Goal: Task Accomplishment & Management: Manage account settings

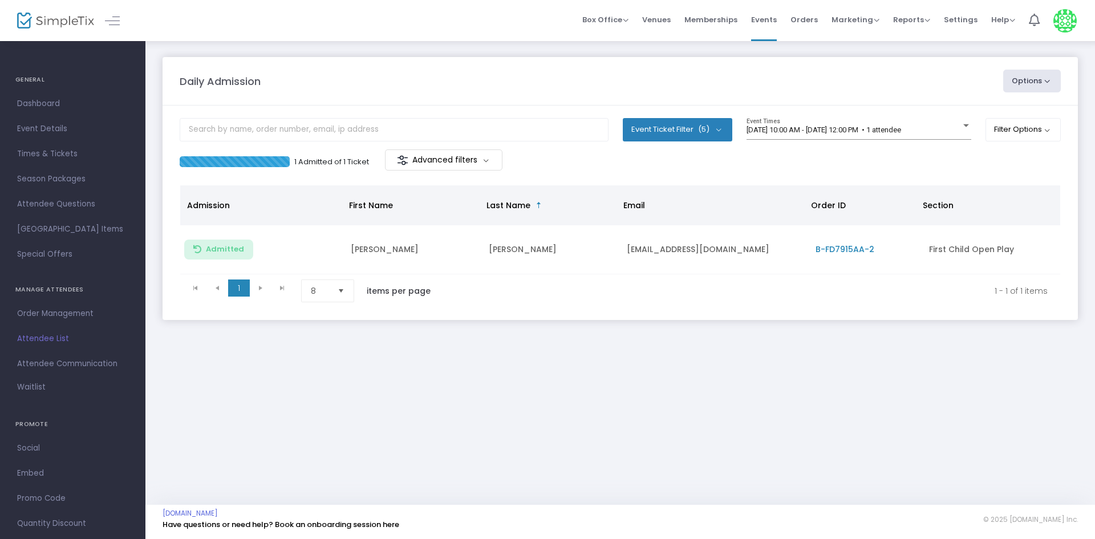
click at [410, 79] on div "Daily Admission" at bounding box center [585, 81] width 823 height 15
click at [937, 139] on div "[DATE] 10:00 AM - [DATE] 12:00 PM • 1 attendee Event Times" at bounding box center [858, 129] width 225 height 22
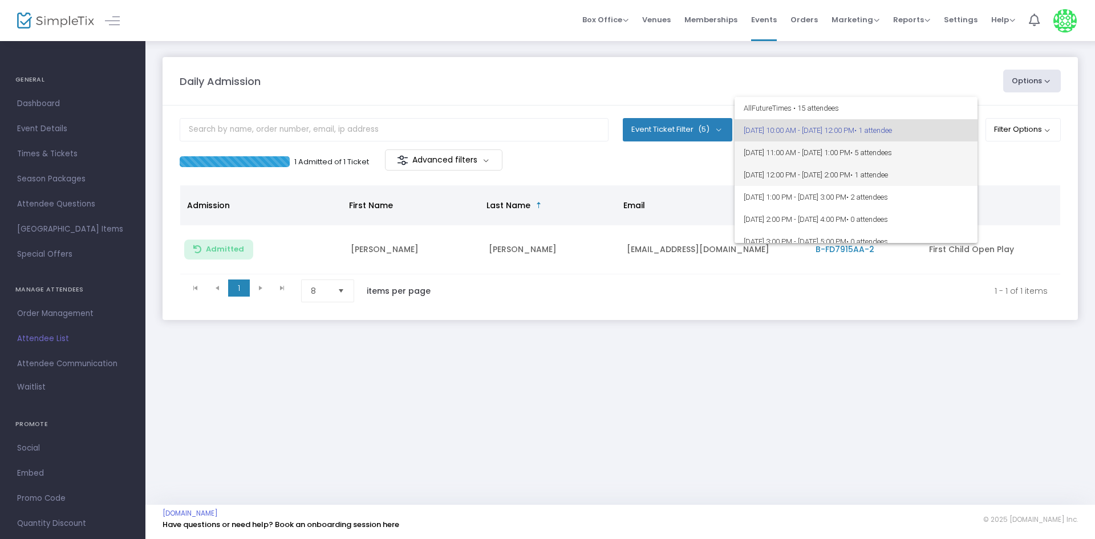
drag, startPoint x: 936, startPoint y: 165, endPoint x: 936, endPoint y: 152, distance: 13.7
click at [936, 152] on div "All Future Times • 15 attendees [DATE] 10:00 AM - [DATE] 12:00 PM • 1 attendee …" at bounding box center [855, 170] width 243 height 146
click at [1094, 180] on div at bounding box center [547, 269] width 1095 height 539
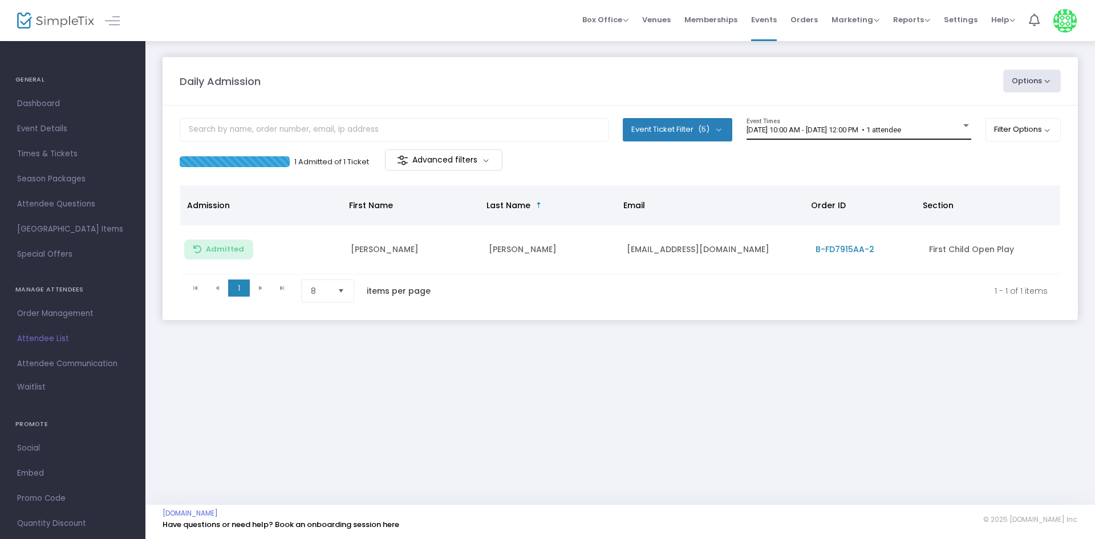
click at [954, 123] on div "[DATE] 10:00 AM - [DATE] 12:00 PM • 1 attendee Event Times" at bounding box center [858, 129] width 225 height 22
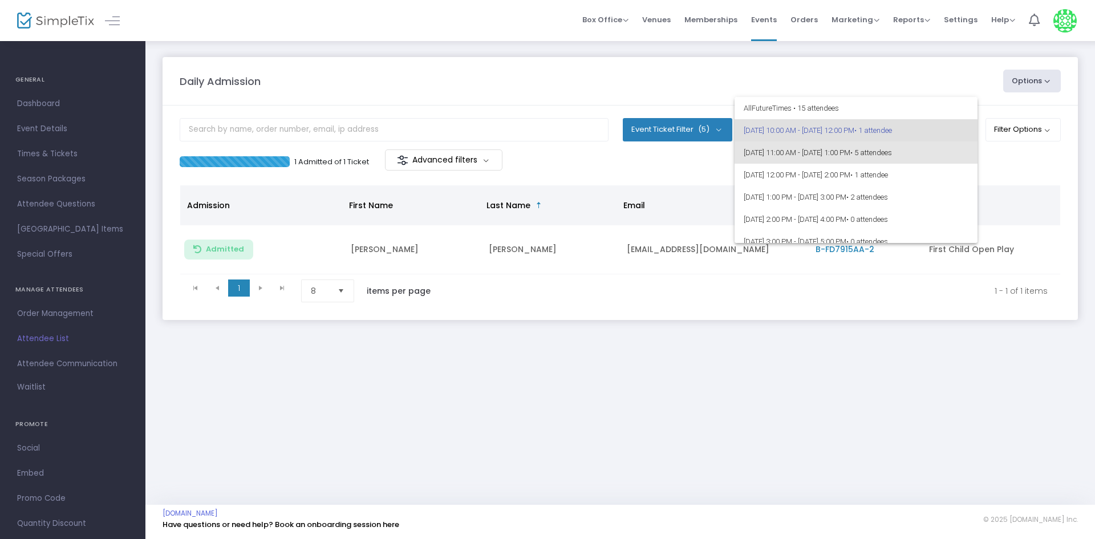
click at [892, 149] on span "• 5 attendees" at bounding box center [871, 152] width 42 height 9
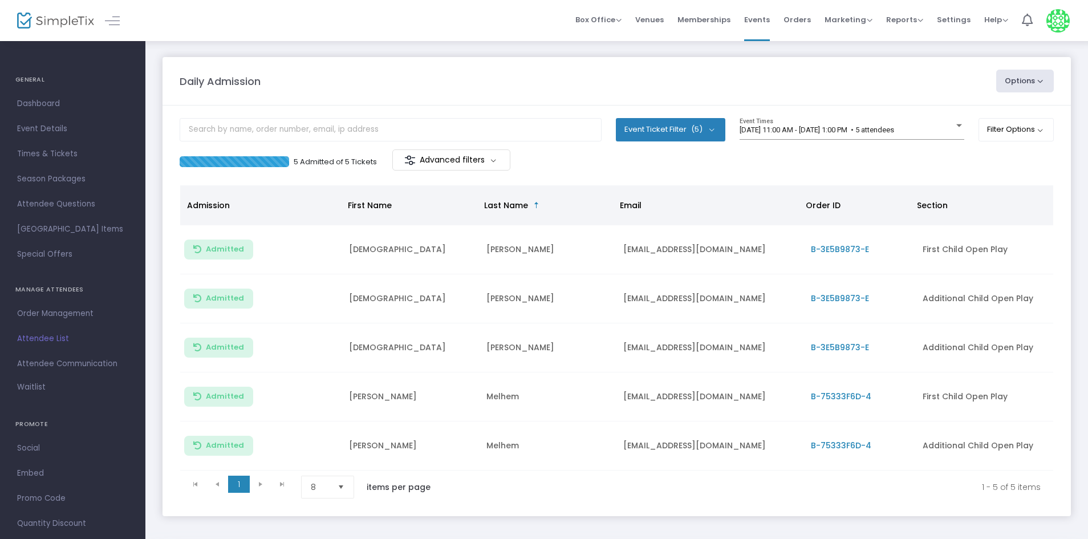
click at [929, 113] on m-panel-content "Event Ticket Filter (5) Select All First Child Open Play Additional Child Open …" at bounding box center [617, 310] width 908 height 411
click at [929, 120] on div "[DATE] 11:00 AM - [DATE] 1:00 PM • 5 attendees Event Times" at bounding box center [852, 129] width 225 height 22
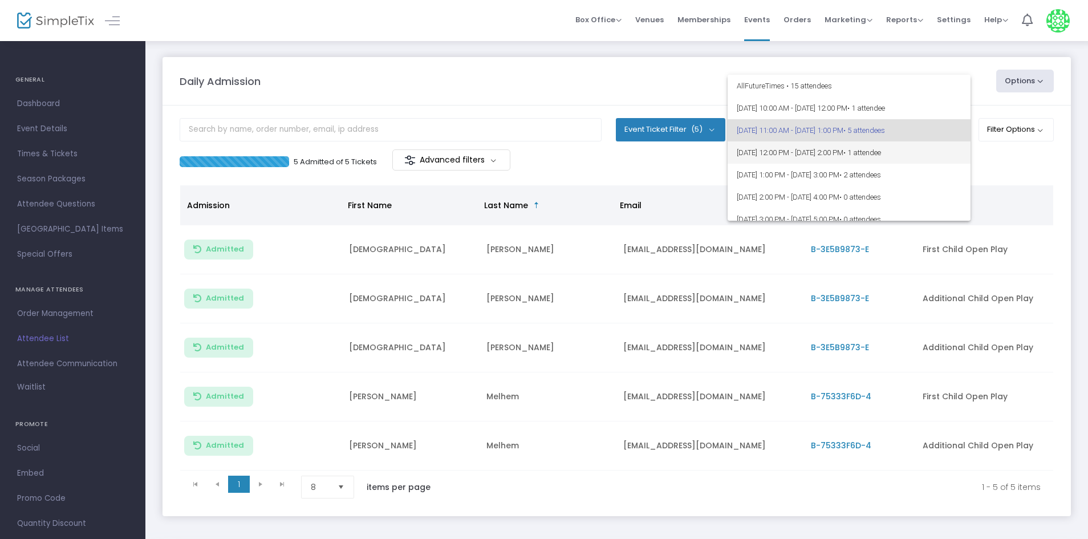
click at [921, 160] on span "[DATE] 12:00 PM - [DATE] 2:00 PM • 1 attendee" at bounding box center [849, 152] width 225 height 22
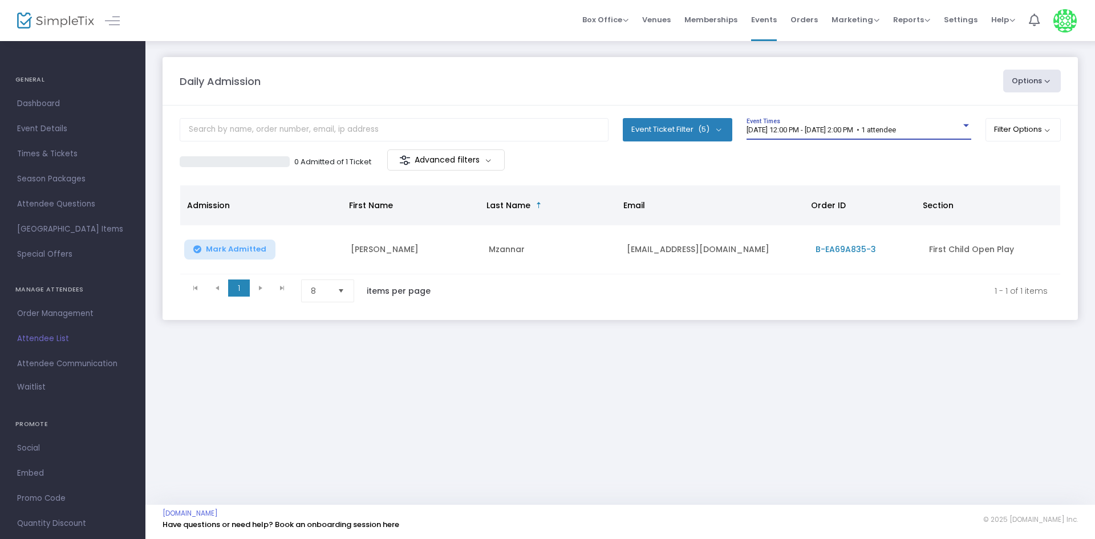
click at [823, 127] on span "[DATE] 12:00 PM - [DATE] 2:00 PM • 1 attendee" at bounding box center [820, 129] width 149 height 9
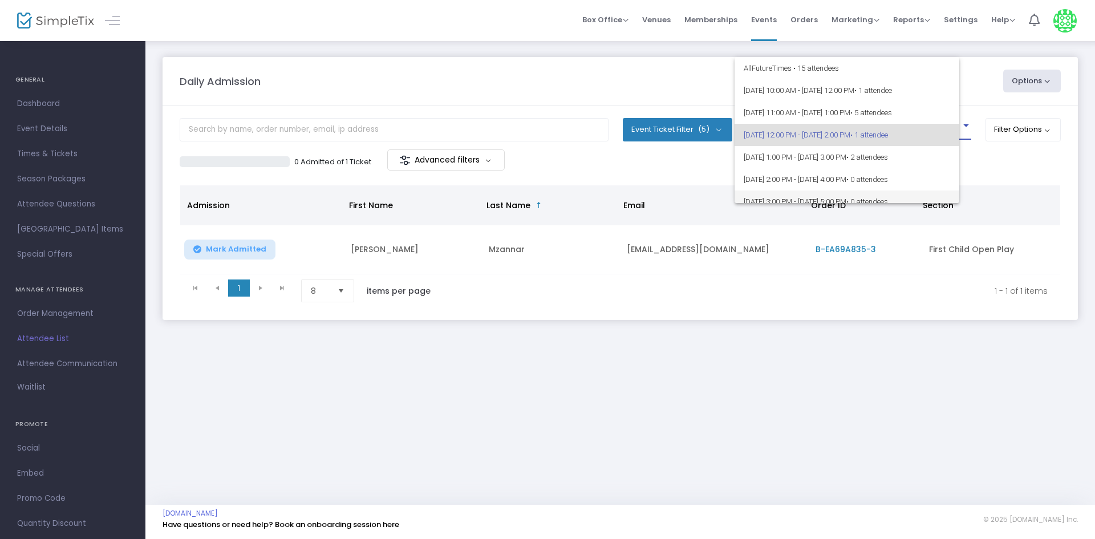
scroll to position [5, 0]
click at [1051, 205] on div at bounding box center [547, 269] width 1095 height 539
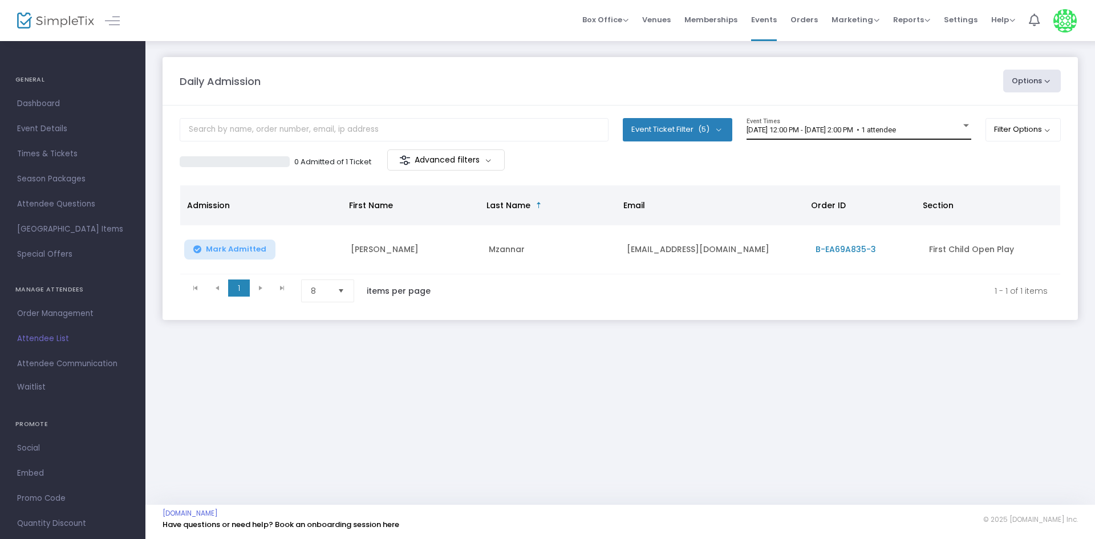
click at [896, 128] on span "9/13/2025 @ 12:00 PM - 9/13/2025 @ 2:00 PM • 1 attendee" at bounding box center [820, 129] width 149 height 9
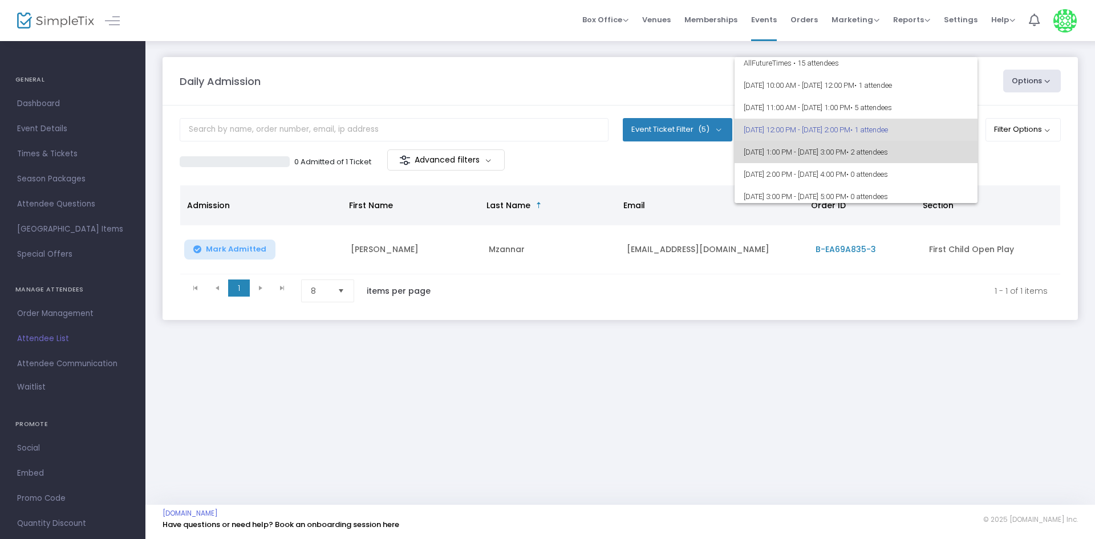
click at [927, 142] on span "9/13/2025 @ 1:00 PM - 9/13/2025 @ 3:00 PM • 2 attendees" at bounding box center [856, 152] width 225 height 22
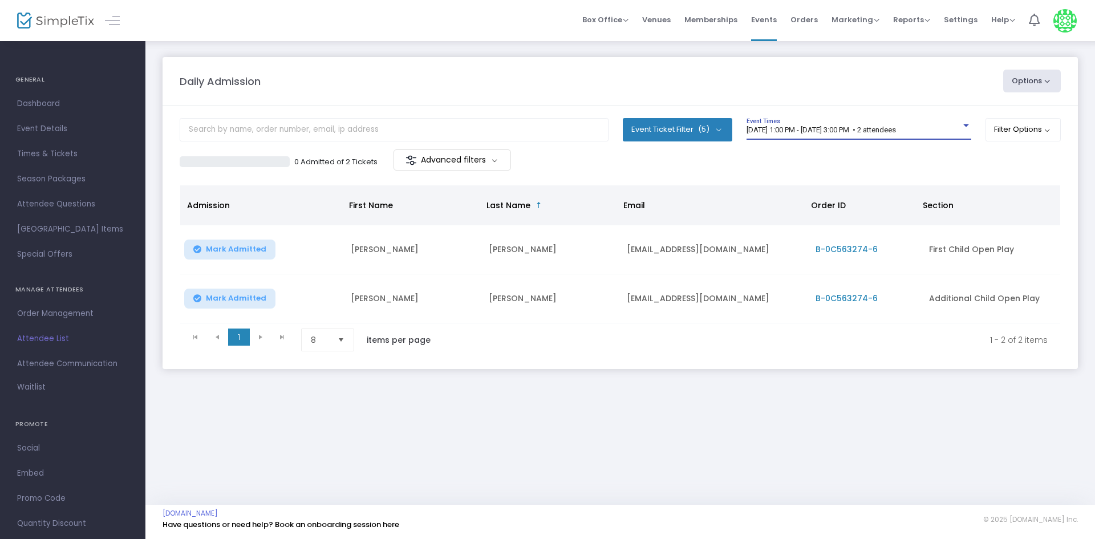
click at [866, 131] on span "9/13/2025 @ 1:00 PM - 9/13/2025 @ 3:00 PM • 2 attendees" at bounding box center [820, 129] width 149 height 9
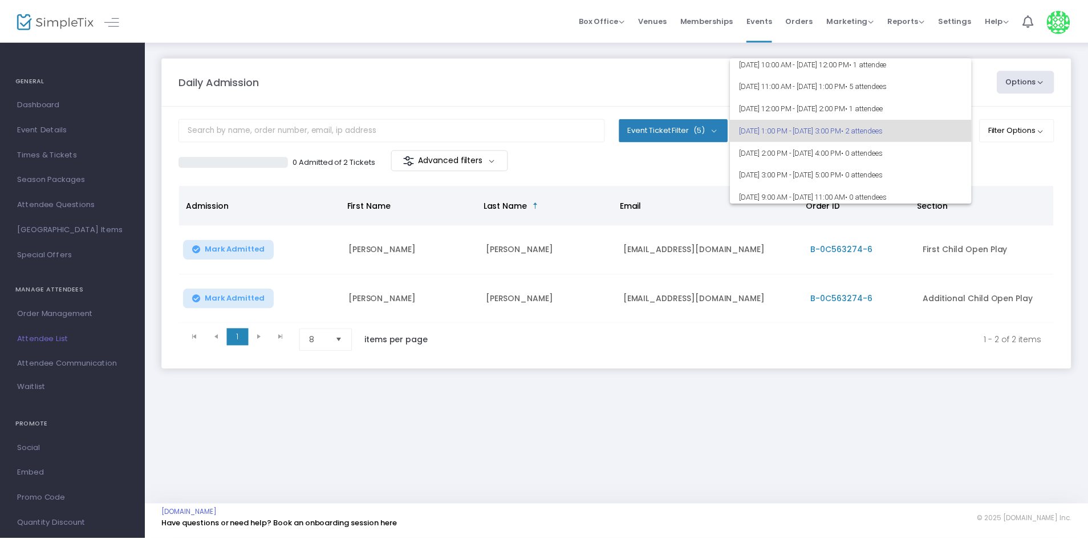
scroll to position [0, 0]
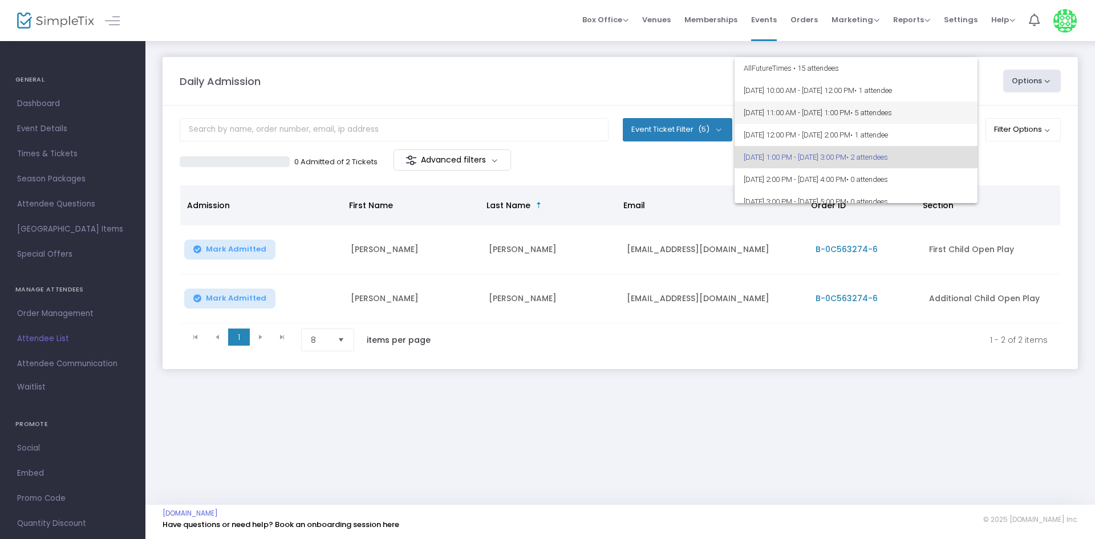
click at [921, 105] on span "9/13/2025 @ 11:00 AM - 9/13/2025 @ 1:00 PM • 5 attendees" at bounding box center [856, 113] width 225 height 22
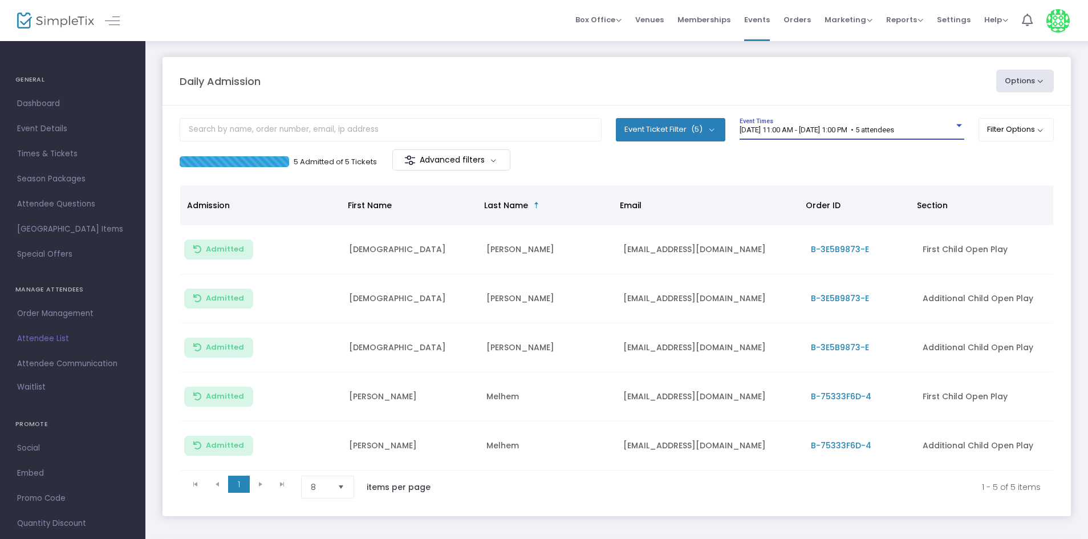
drag, startPoint x: 487, startPoint y: 50, endPoint x: 458, endPoint y: 50, distance: 29.1
click at [487, 50] on div "Daily Admission Options Import Attendees Export List Print Name Tags Export to …" at bounding box center [616, 298] width 943 height 516
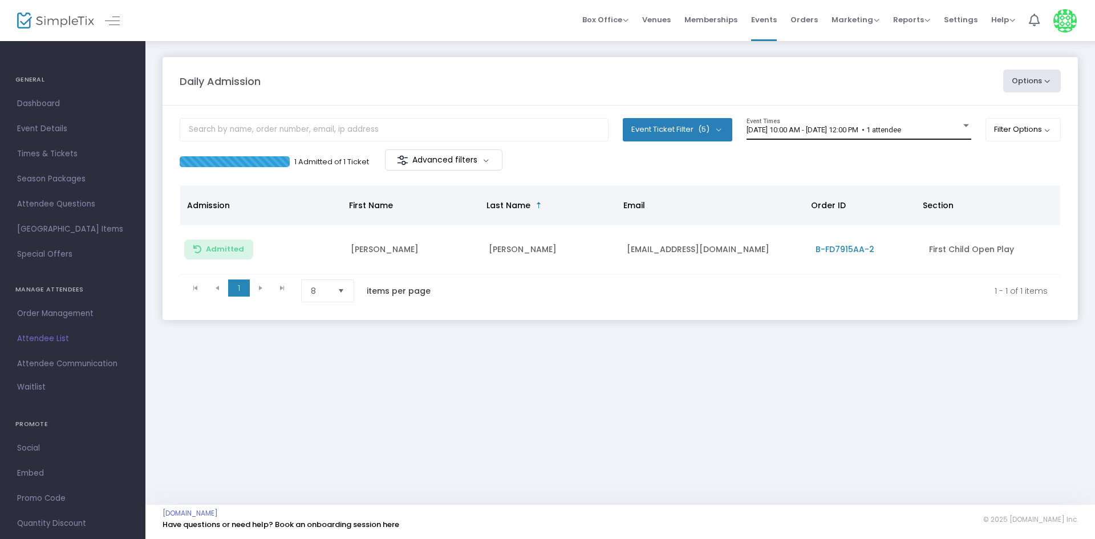
click at [905, 121] on div "[DATE] 10:00 AM - [DATE] 12:00 PM • 1 attendee Event Times" at bounding box center [858, 129] width 225 height 22
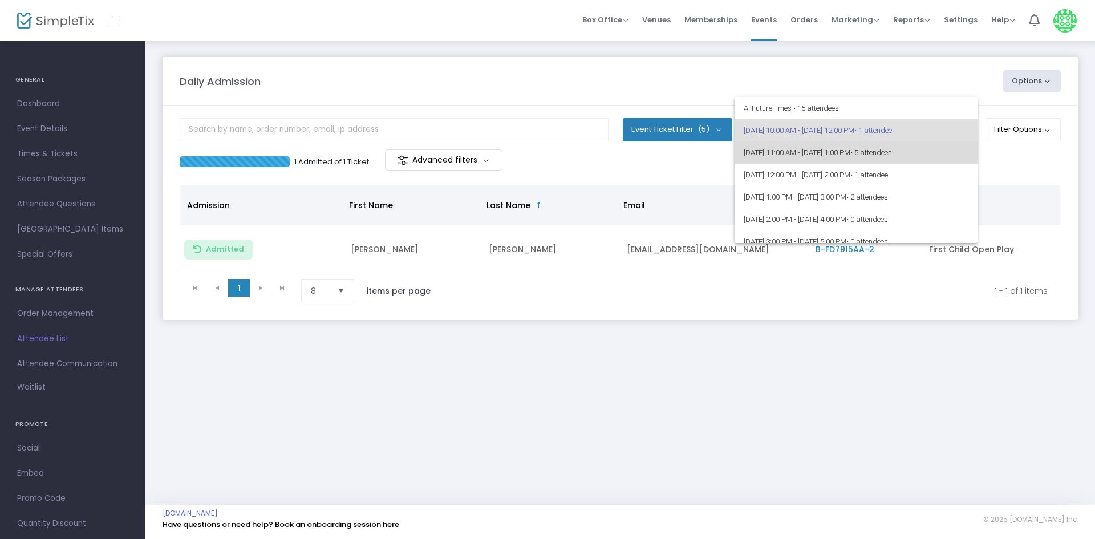
click at [923, 157] on span "[DATE] 11:00 AM - [DATE] 1:00 PM • 5 attendees" at bounding box center [856, 152] width 225 height 22
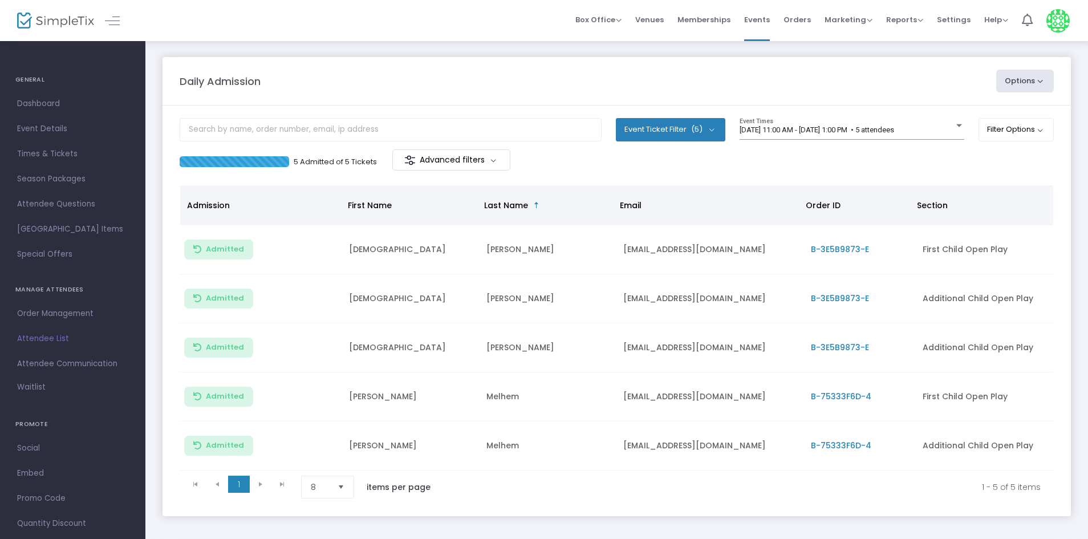
click at [841, 112] on m-panel-content "Event Ticket Filter (5) Select All First Child Open Play Additional Child Open …" at bounding box center [617, 310] width 908 height 411
click at [900, 137] on div "[DATE] 11:00 AM - [DATE] 1:00 PM • 5 attendees Event Times" at bounding box center [852, 129] width 225 height 22
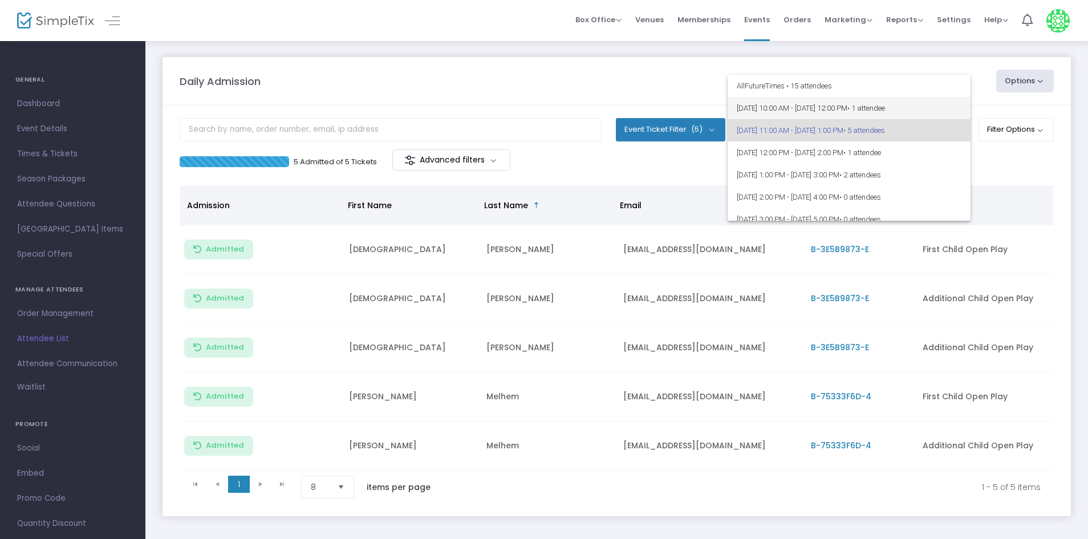
click at [885, 107] on span "• 1 attendee" at bounding box center [866, 108] width 38 height 9
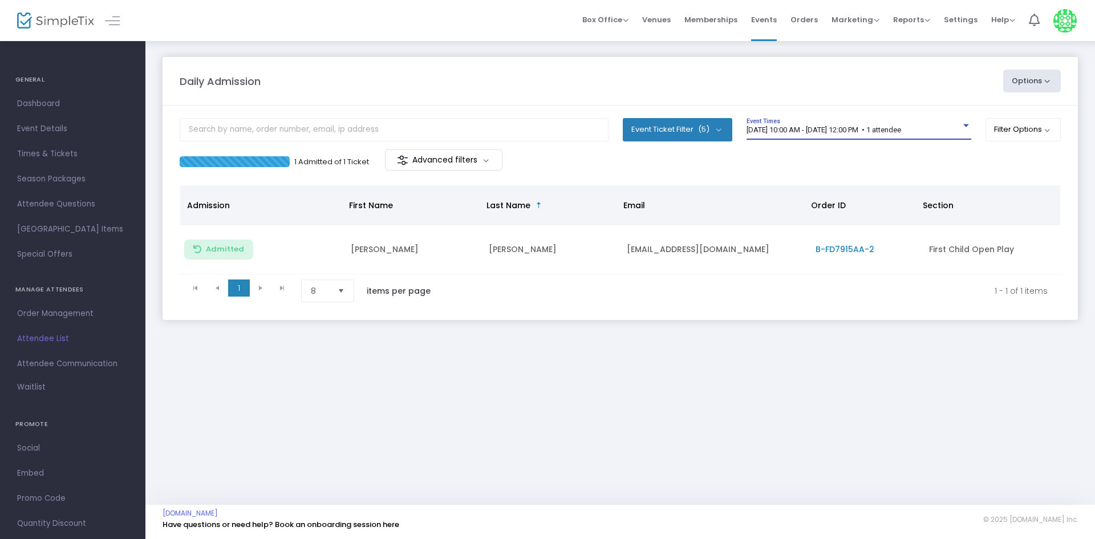
click at [406, 45] on div "Daily Admission Options Import Attendees Export List Print Name Tags Export to …" at bounding box center [619, 200] width 949 height 320
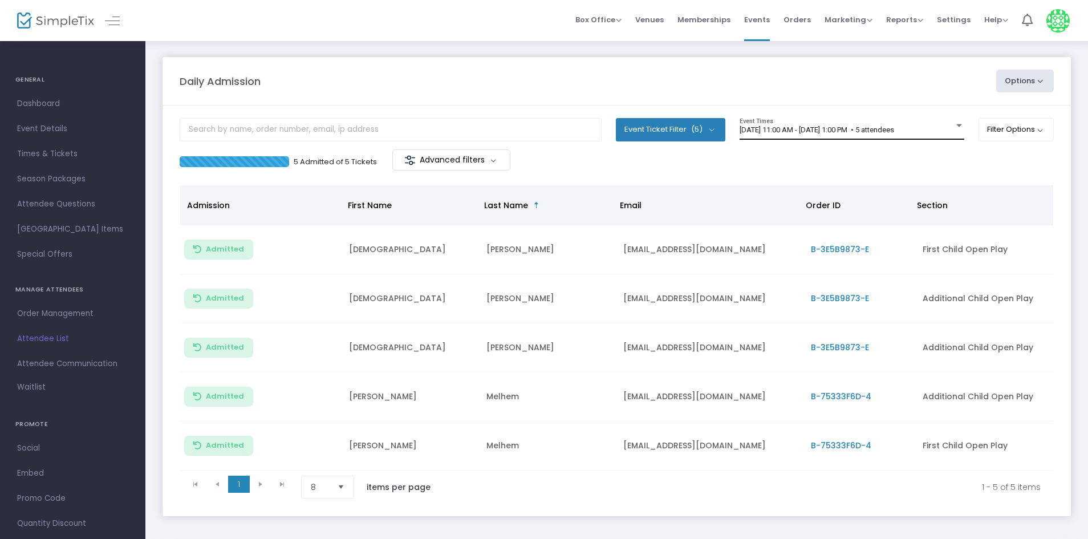
click at [860, 129] on span "9/13/2025 @ 11:00 AM - 9/13/2025 @ 1:00 PM • 5 attendees" at bounding box center [817, 129] width 155 height 9
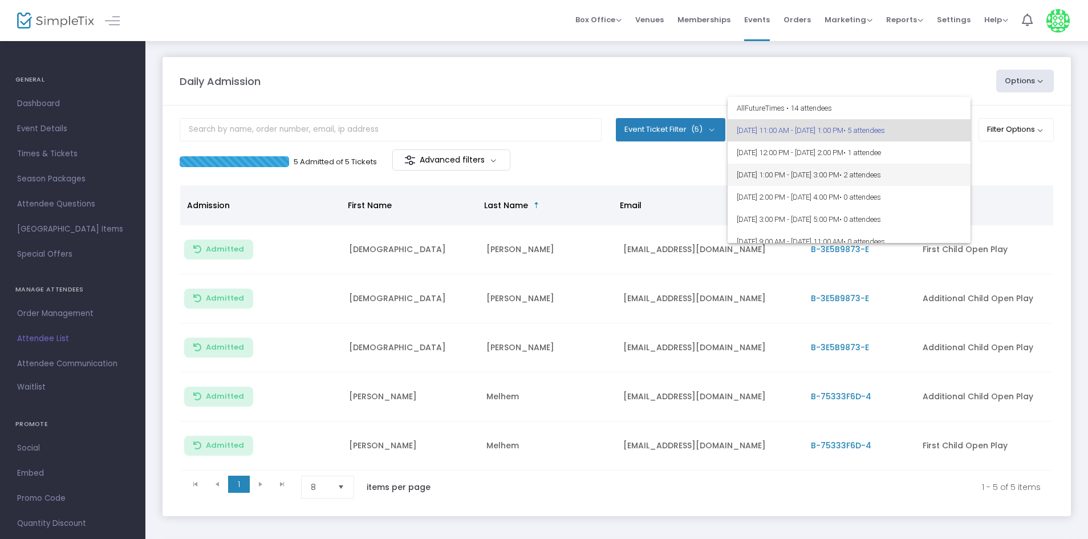
click at [881, 175] on span "• 2 attendees" at bounding box center [860, 174] width 42 height 9
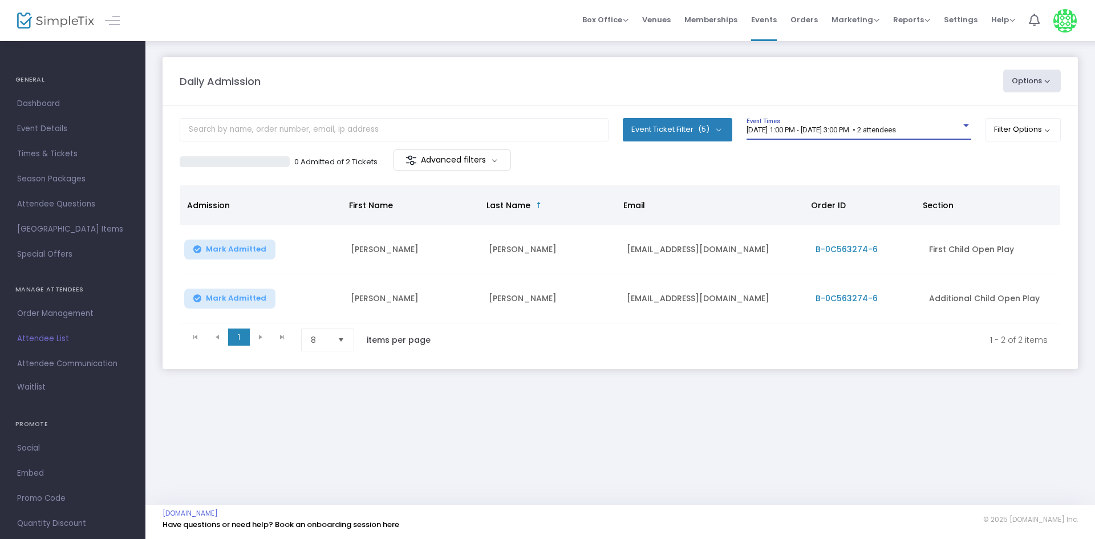
click at [896, 131] on span "9/13/2025 @ 1:00 PM - 9/13/2025 @ 3:00 PM • 2 attendees" at bounding box center [820, 129] width 149 height 9
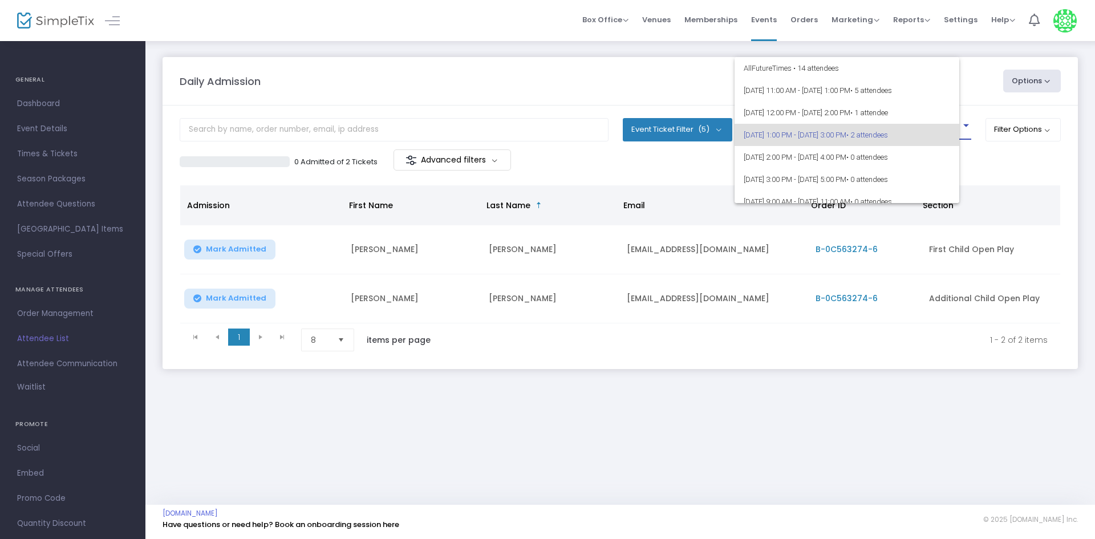
scroll to position [5, 0]
click at [685, 77] on div at bounding box center [547, 269] width 1095 height 539
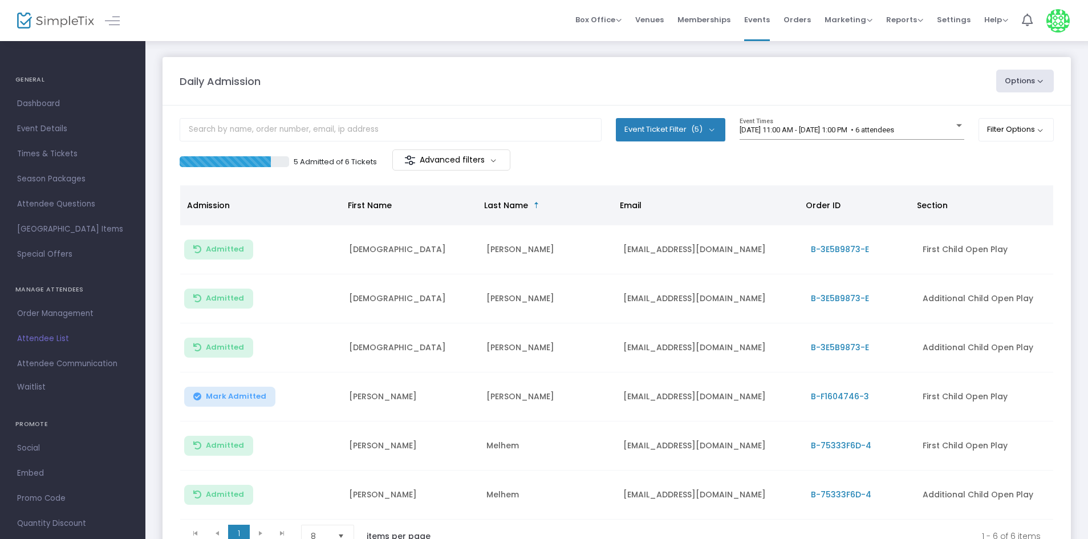
click at [225, 405] on button "Mark Admitted" at bounding box center [229, 397] width 91 height 20
click at [931, 137] on div "[DATE] 11:00 AM - [DATE] 1:00 PM • 6 attendees Event Times" at bounding box center [852, 129] width 225 height 22
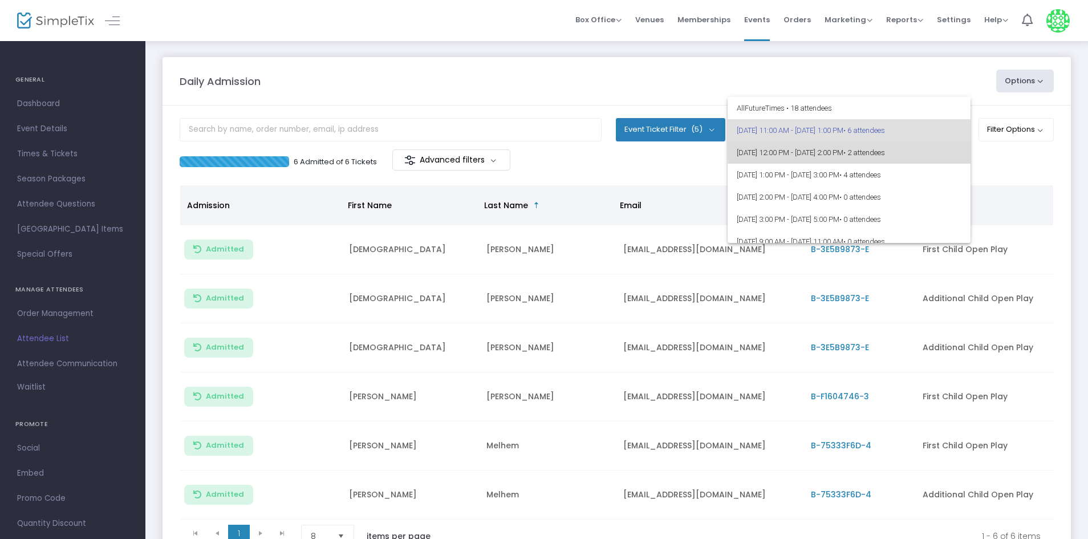
click at [956, 151] on mat-option "[DATE] 12:00 PM - [DATE] 2:00 PM • 2 attendees" at bounding box center [849, 152] width 243 height 22
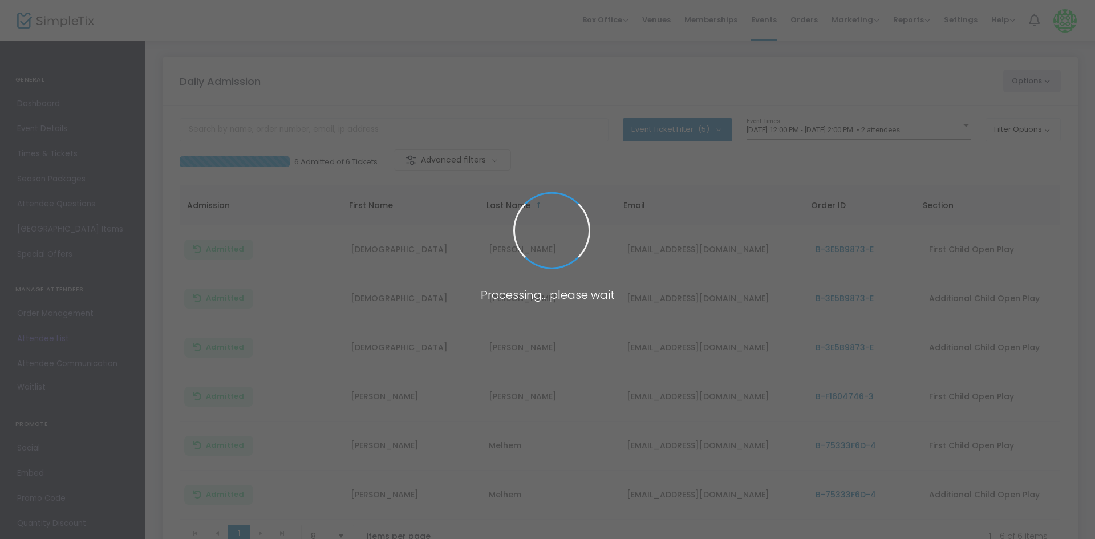
click at [946, 124] on span at bounding box center [547, 269] width 1095 height 539
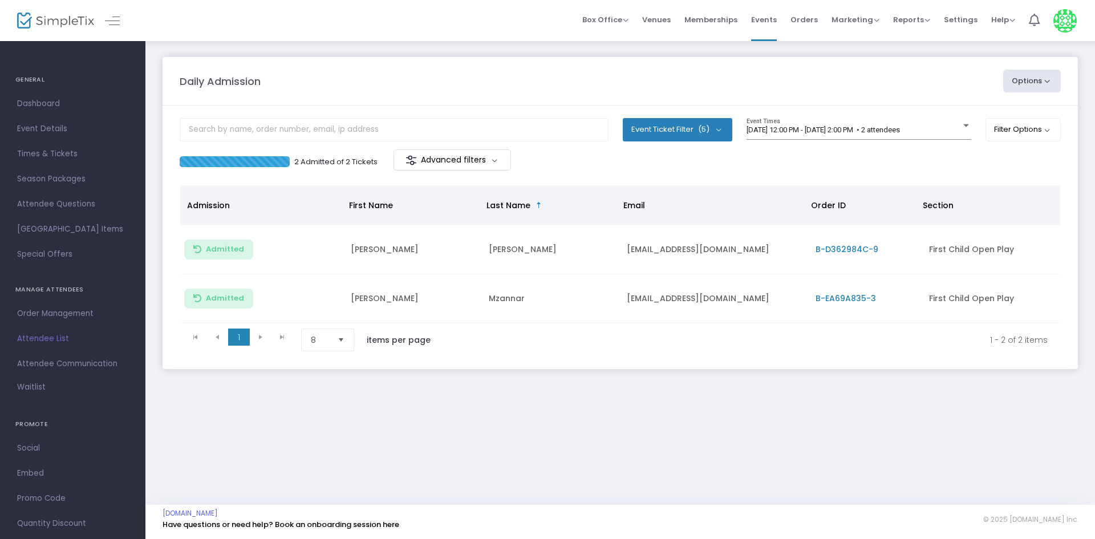
click at [946, 124] on div "[DATE] 12:00 PM - [DATE] 2:00 PM • 2 attendees Event Times" at bounding box center [858, 129] width 225 height 22
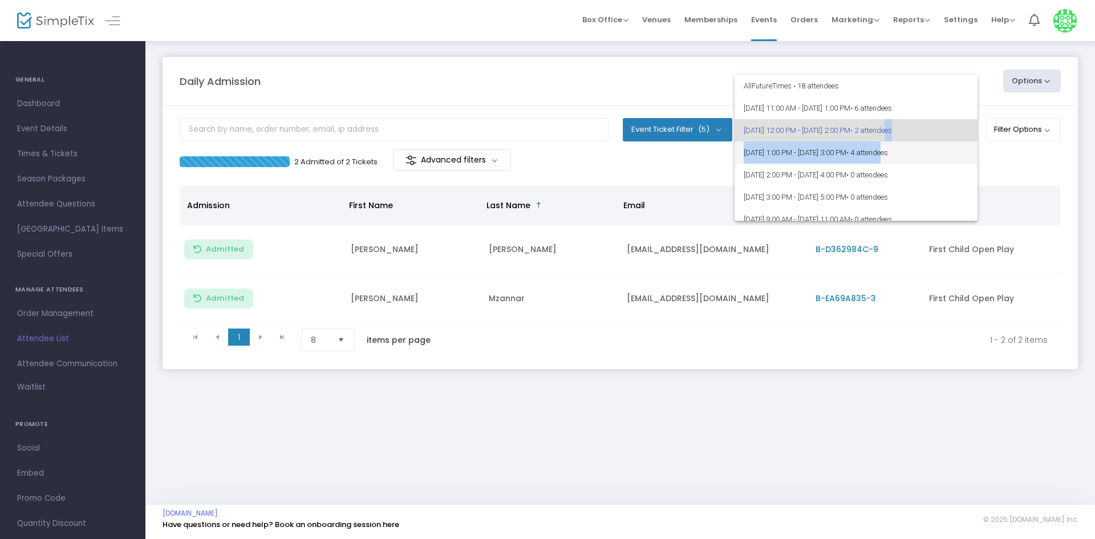
drag, startPoint x: 925, startPoint y: 140, endPoint x: 924, endPoint y: 153, distance: 13.7
click at [924, 153] on div "All Future Times • 18 attendees [DATE] 11:00 AM - [DATE] 1:00 PM • 6 attendees …" at bounding box center [855, 148] width 243 height 146
click at [888, 153] on span "• 4 attendees" at bounding box center [867, 152] width 42 height 9
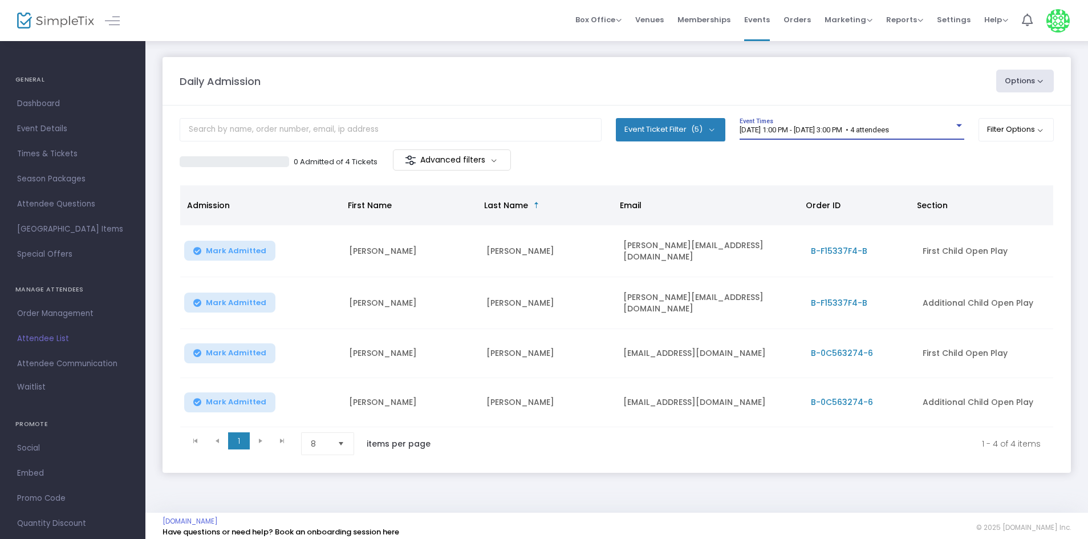
click at [854, 141] on div "[DATE] 1:00 PM - [DATE] 3:00 PM • 4 attendees Event Times" at bounding box center [852, 133] width 225 height 31
click at [644, 87] on div "Daily Admission" at bounding box center [582, 81] width 817 height 15
click at [580, 106] on m-panel-content "Event Ticket Filter (5) Select All First Child Open Play Additional Child Open …" at bounding box center [617, 288] width 908 height 367
click at [462, 70] on div "Daily Admission Options Import Attendees Export List Print Name Tags Export to …" at bounding box center [617, 81] width 886 height 23
click at [176, 30] on div "Box Office Sell Tickets Bookings Sell Season Pass Venues Memberships Events Ord…" at bounding box center [616, 20] width 943 height 41
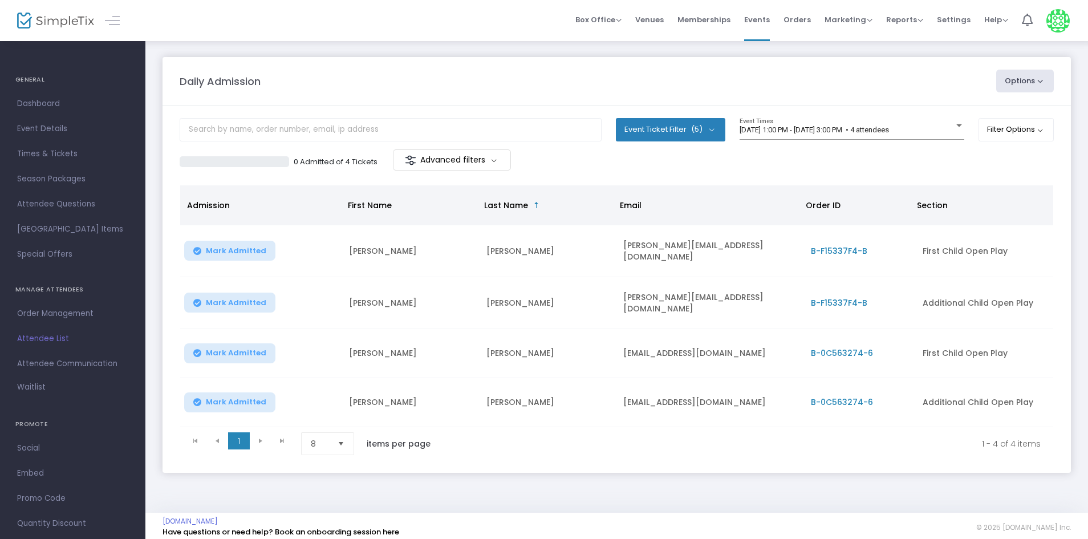
click at [338, 436] on span "Select" at bounding box center [341, 444] width 19 height 19
click at [393, 448] on kendo-pager-page-sizes "8 items per page" at bounding box center [369, 443] width 137 height 23
drag, startPoint x: 482, startPoint y: 104, endPoint x: 294, endPoint y: 21, distance: 205.2
click at [482, 104] on m-panel-header "Daily Admission Options Import Attendees Export List Print Name Tags Export to …" at bounding box center [617, 81] width 908 height 48
click at [871, 120] on div "[DATE] 1:00 PM - [DATE] 3:00 PM • 4 attendees Event Times" at bounding box center [852, 129] width 225 height 22
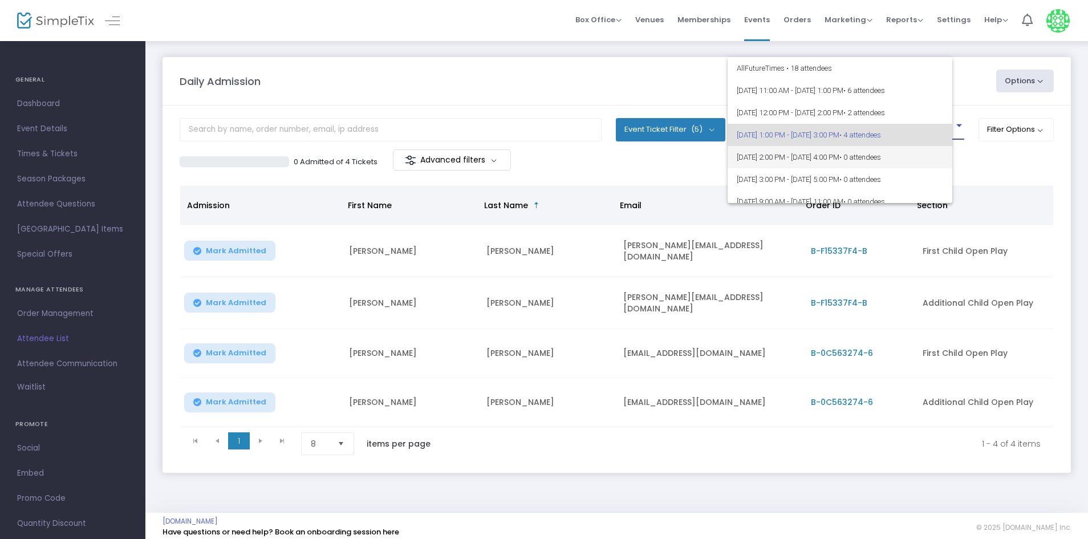
scroll to position [5, 0]
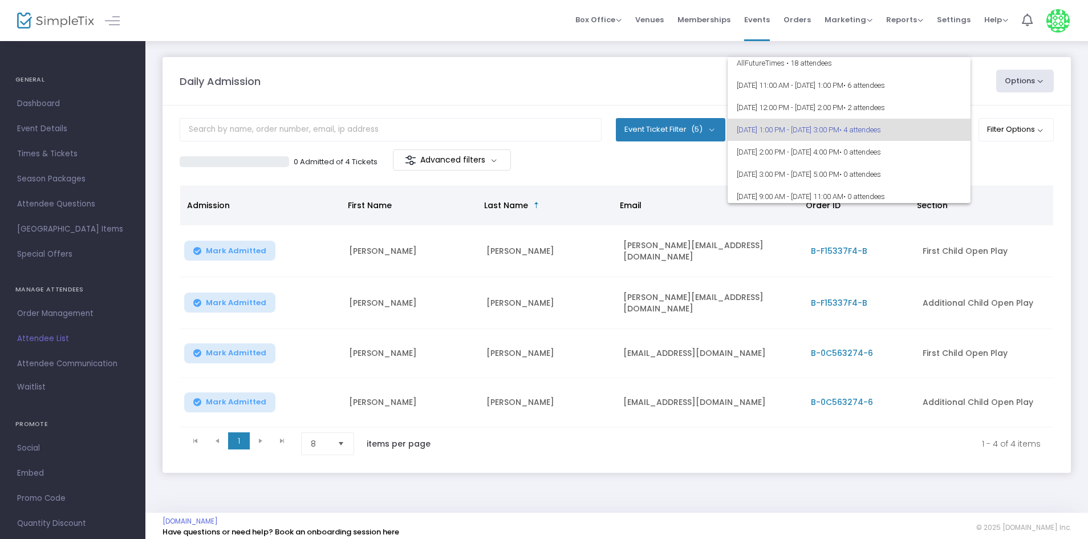
click at [859, 128] on span "[DATE] 1:00 PM - [DATE] 3:00 PM • 4 attendees" at bounding box center [849, 130] width 225 height 22
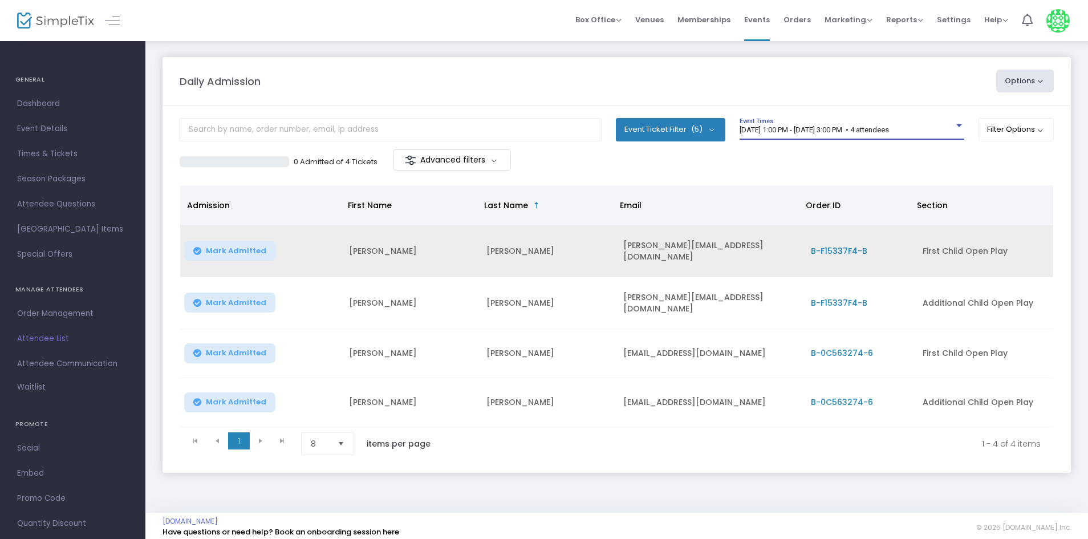
click at [270, 241] on button "Mark Admitted" at bounding box center [229, 251] width 91 height 20
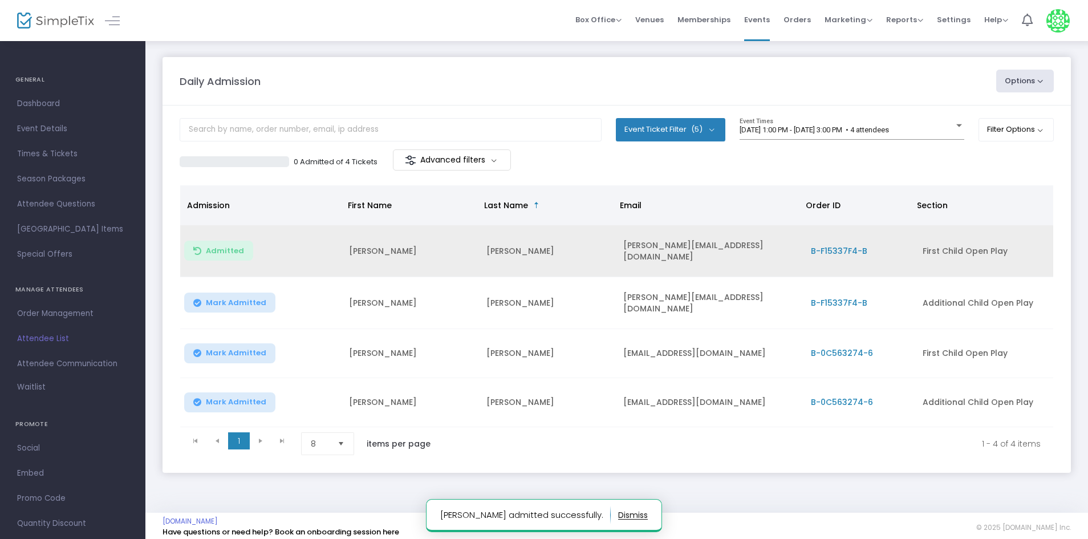
click at [241, 293] on button "Mark Admitted" at bounding box center [229, 303] width 91 height 20
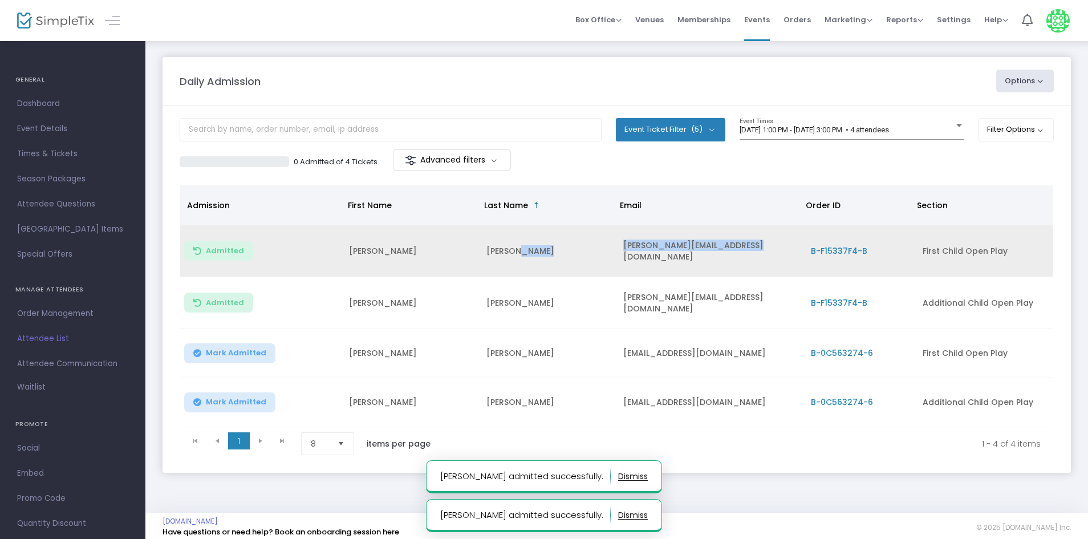
drag, startPoint x: 753, startPoint y: 251, endPoint x: 590, endPoint y: 258, distance: 163.2
click at [590, 258] on tr "Admitted Kristina Nazarko kristina.nazarko12@gmail.com B-F15337F4-B First Child…" at bounding box center [616, 251] width 873 height 52
copy tr "[PERSON_NAME][EMAIL_ADDRESS][DOMAIN_NAME]"
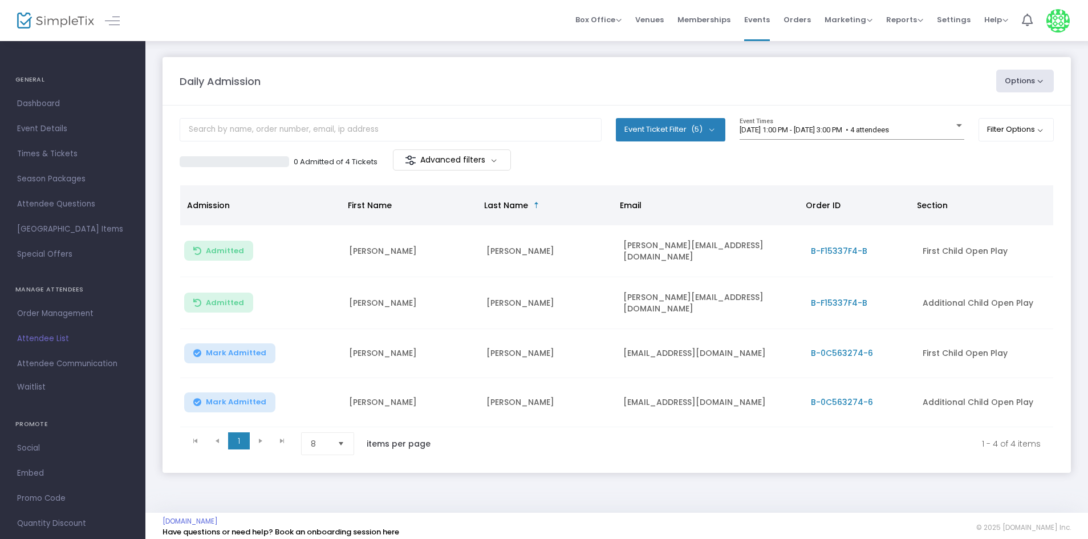
click at [555, 65] on m-panel-header "Daily Admission Options Import Attendees Export List Print Name Tags Export to …" at bounding box center [617, 81] width 908 height 48
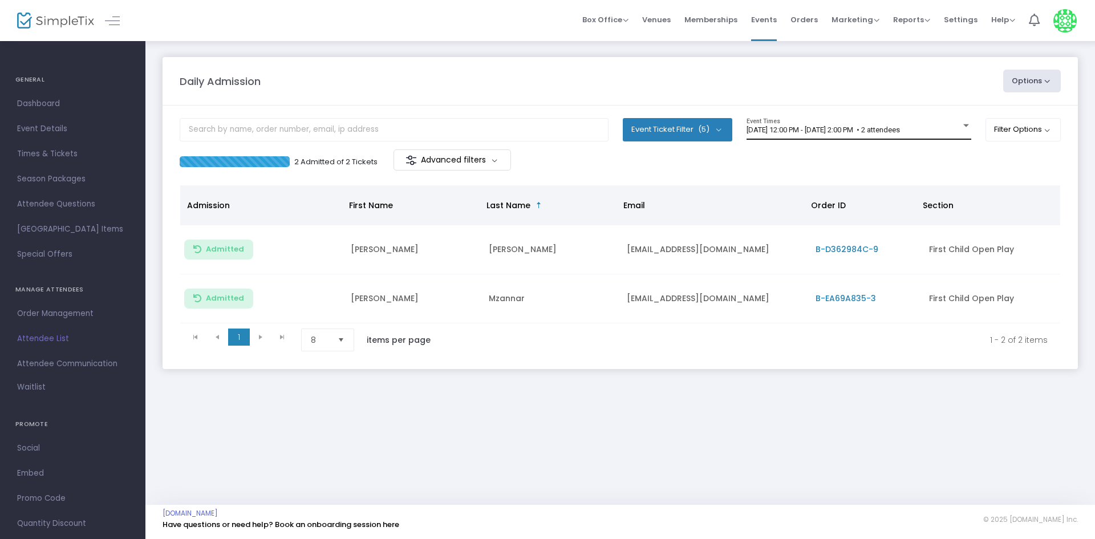
click at [800, 131] on span "[DATE] 12:00 PM - [DATE] 2:00 PM • 2 attendees" at bounding box center [822, 129] width 153 height 9
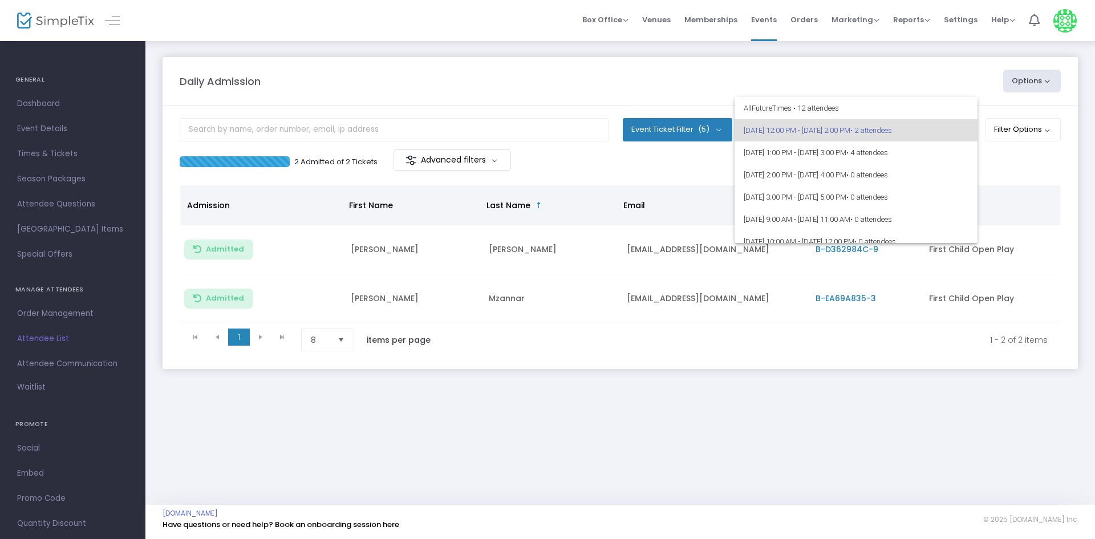
click at [592, 108] on div at bounding box center [547, 269] width 1095 height 539
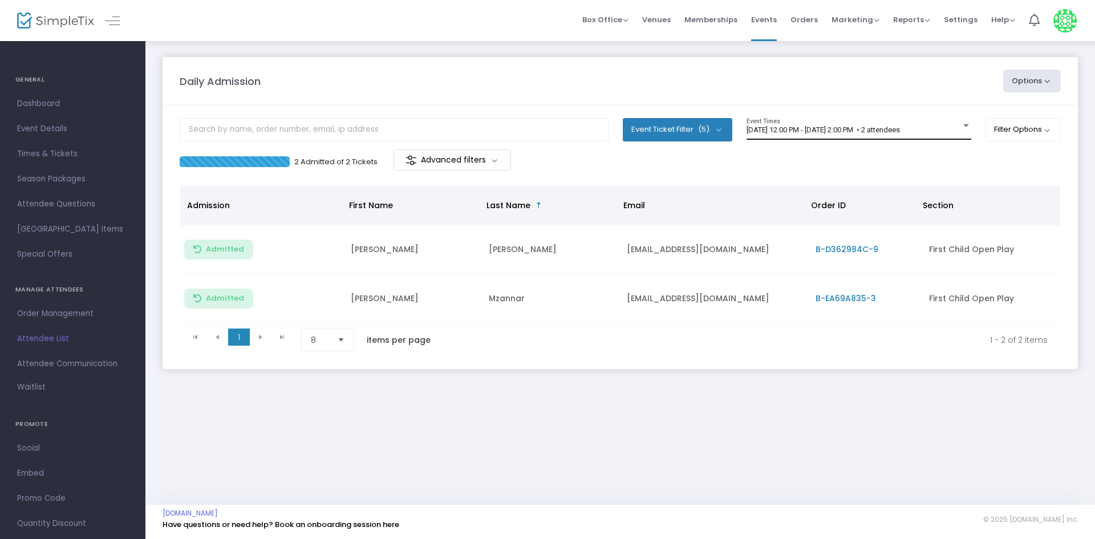
click at [794, 120] on div "9/13/2025 @ 12:00 PM - 9/13/2025 @ 2:00 PM • 2 attendees Event Times" at bounding box center [858, 129] width 225 height 22
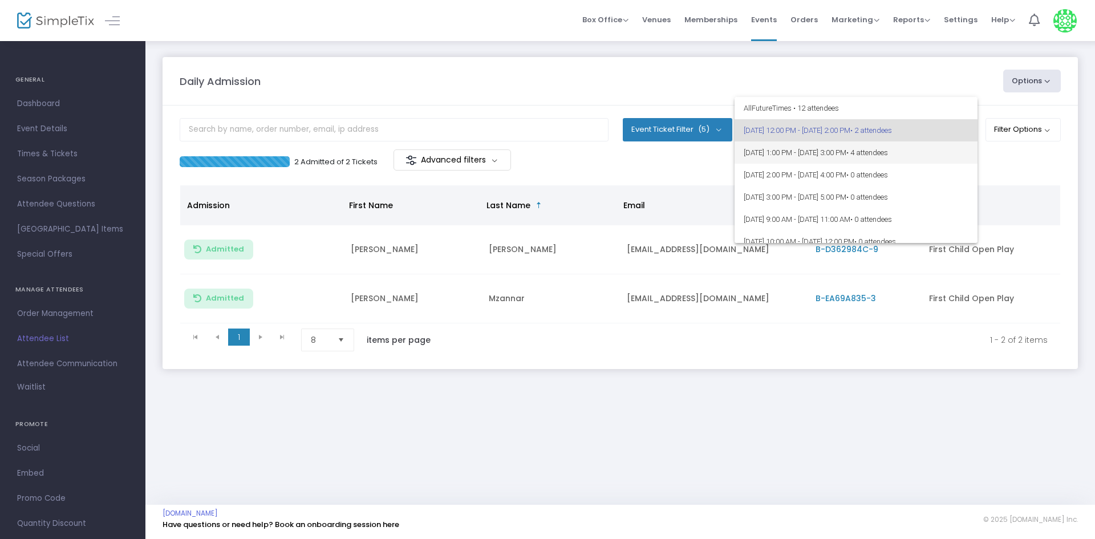
click at [783, 144] on span "[DATE] 1:00 PM - [DATE] 3:00 PM • 4 attendees" at bounding box center [856, 152] width 225 height 22
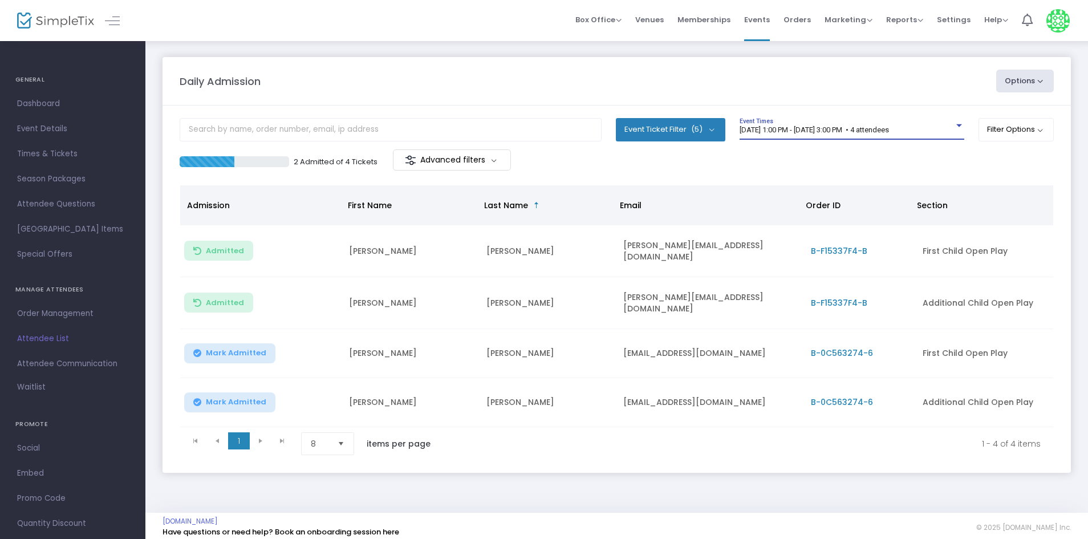
click at [782, 126] on span "[DATE] 1:00 PM - [DATE] 3:00 PM • 4 attendees" at bounding box center [814, 129] width 149 height 9
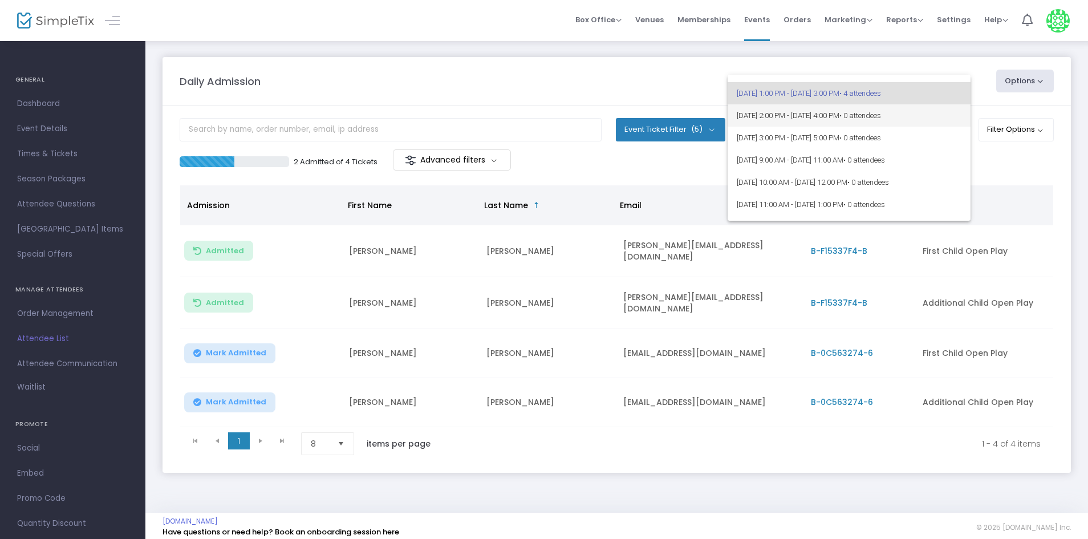
scroll to position [57, 0]
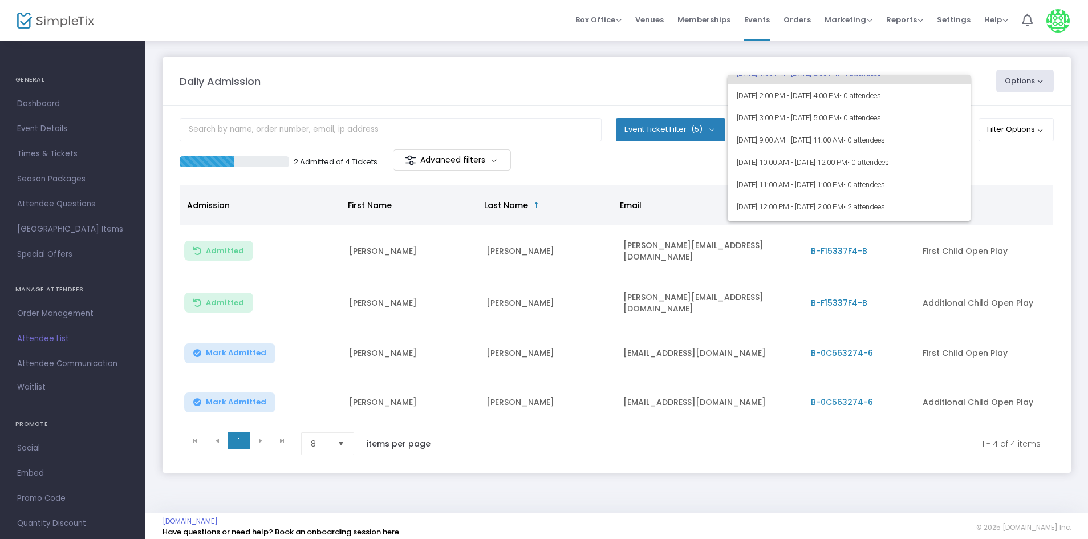
click at [641, 93] on div at bounding box center [544, 269] width 1088 height 539
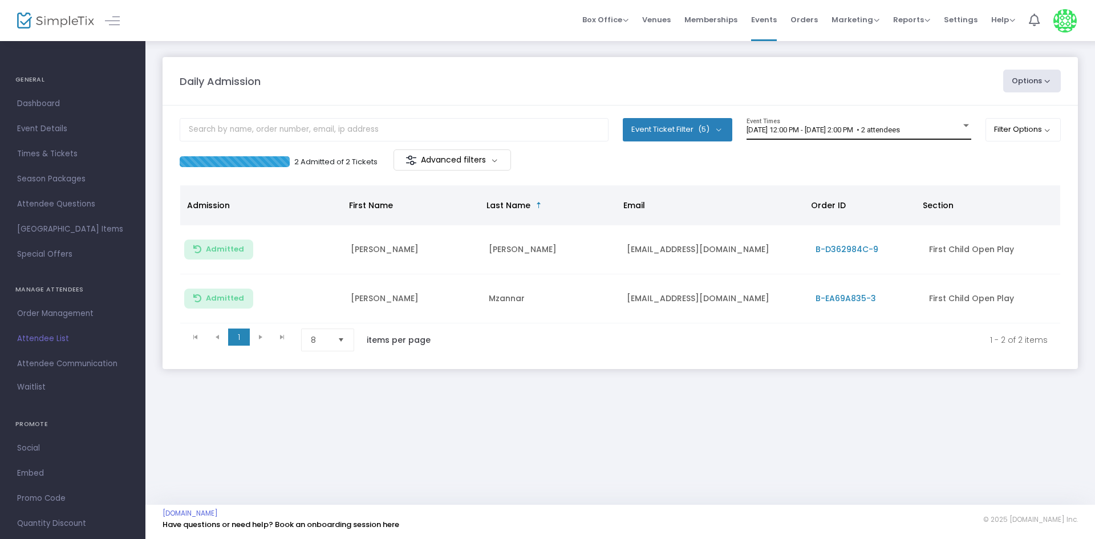
click at [804, 129] on span "9/13/2025 @ 12:00 PM - 9/13/2025 @ 2:00 PM • 2 attendees" at bounding box center [822, 129] width 153 height 9
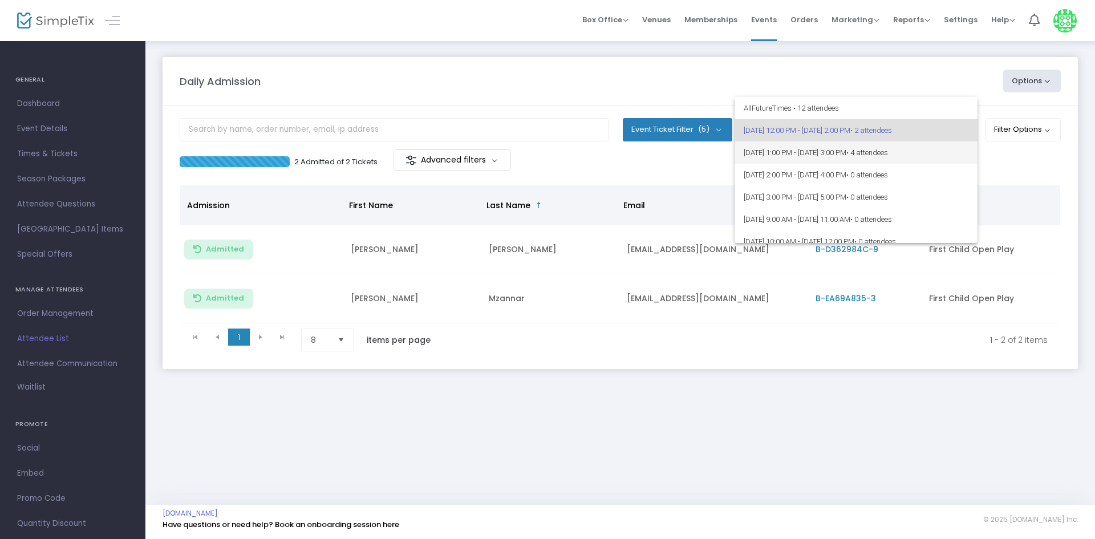
click at [799, 156] on span "9/13/2025 @ 1:00 PM - 9/13/2025 @ 3:00 PM • 4 attendees" at bounding box center [856, 152] width 225 height 22
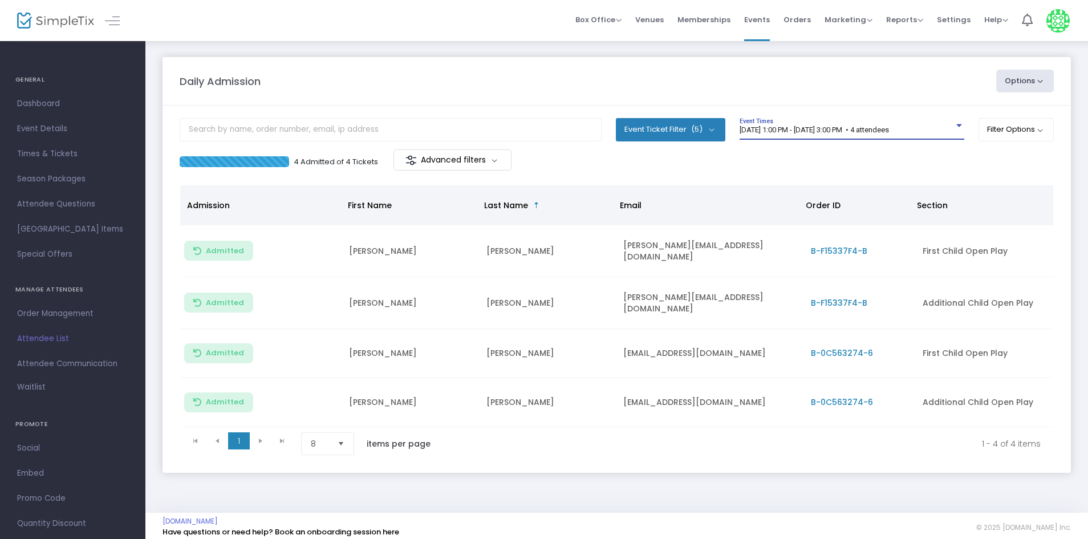
click at [782, 127] on span "[DATE] 1:00 PM - [DATE] 3:00 PM • 4 attendees" at bounding box center [814, 129] width 149 height 9
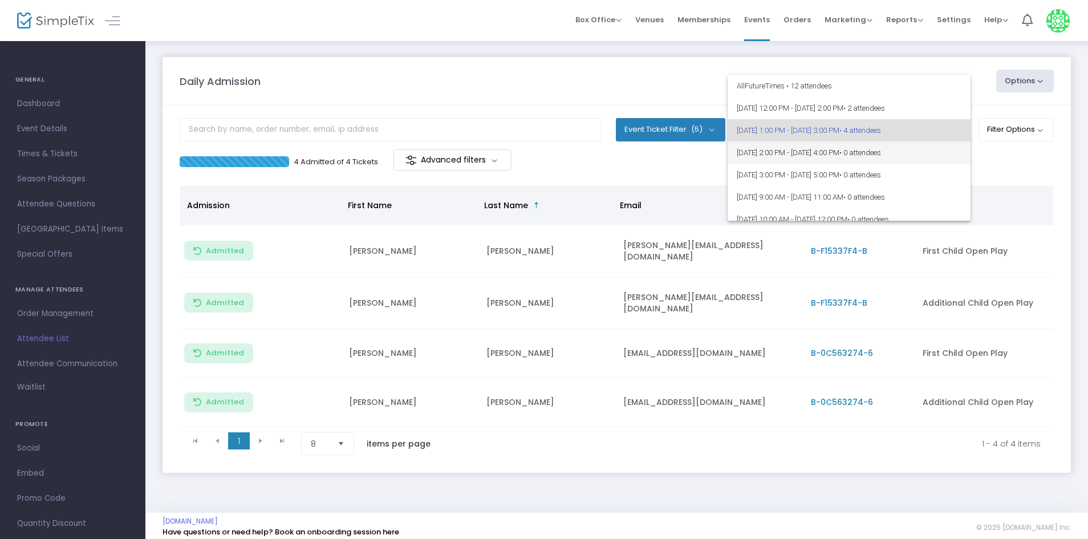
click at [791, 156] on span "9/13/2025 @ 2:00 PM - 9/13/2025 @ 4:00 PM • 0 attendees" at bounding box center [849, 152] width 225 height 22
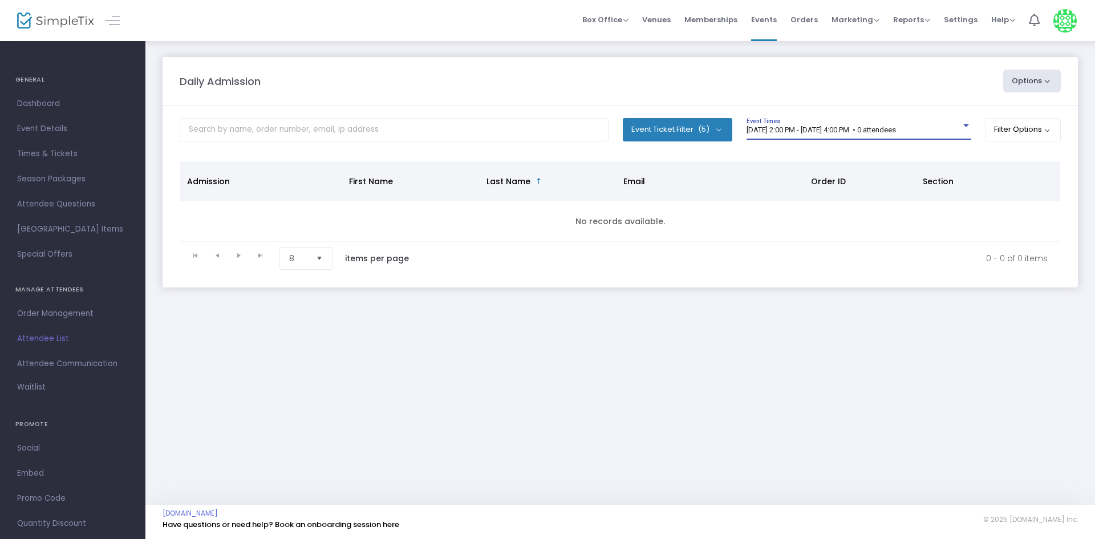
click at [792, 131] on span "9/13/2025 @ 2:00 PM - 9/13/2025 @ 4:00 PM • 0 attendees" at bounding box center [820, 129] width 149 height 9
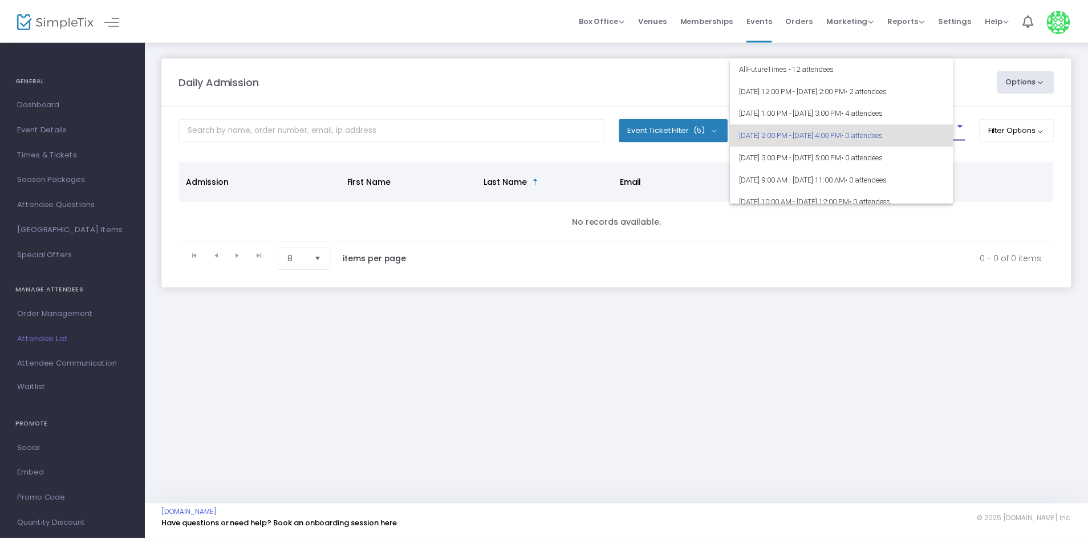
scroll to position [5, 0]
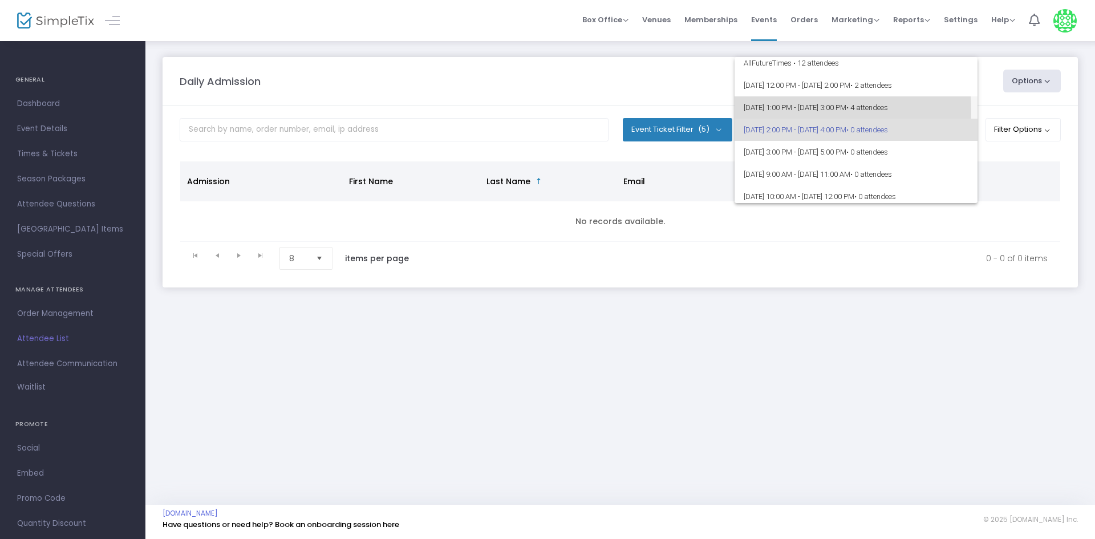
click at [785, 111] on span "9/13/2025 @ 1:00 PM - 9/13/2025 @ 3:00 PM • 4 attendees" at bounding box center [856, 107] width 225 height 22
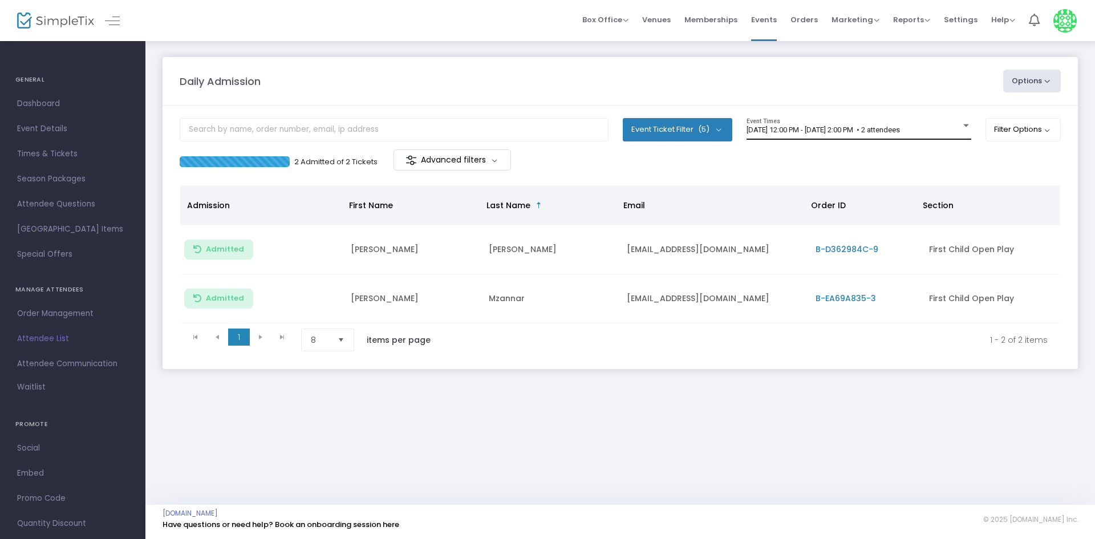
click at [905, 124] on div "[DATE] 12:00 PM - [DATE] 2:00 PM • 2 attendees Event Times" at bounding box center [858, 129] width 225 height 22
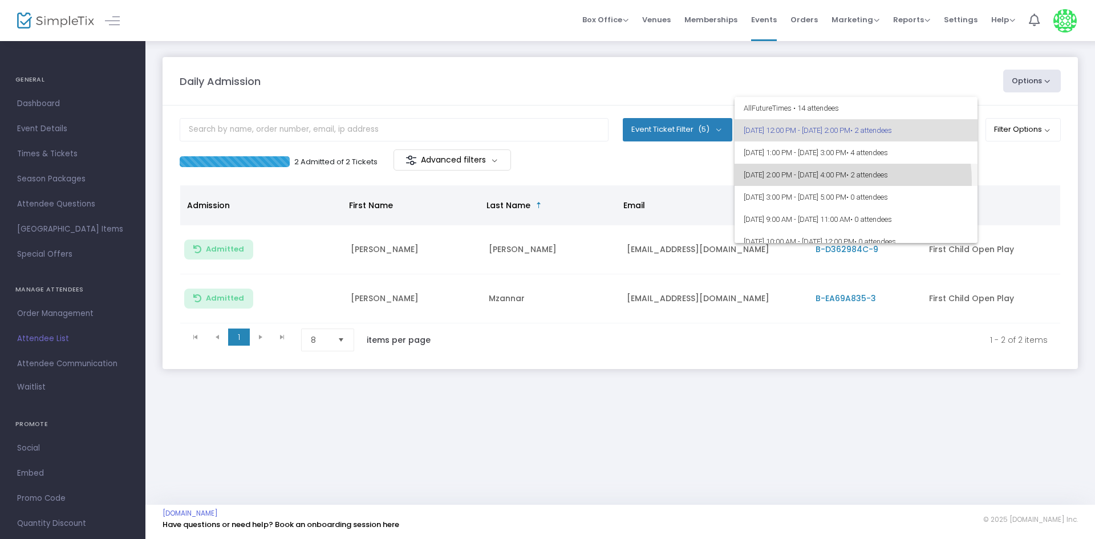
click at [834, 181] on span "[DATE] 2:00 PM - [DATE] 4:00 PM • 2 attendees" at bounding box center [856, 175] width 225 height 22
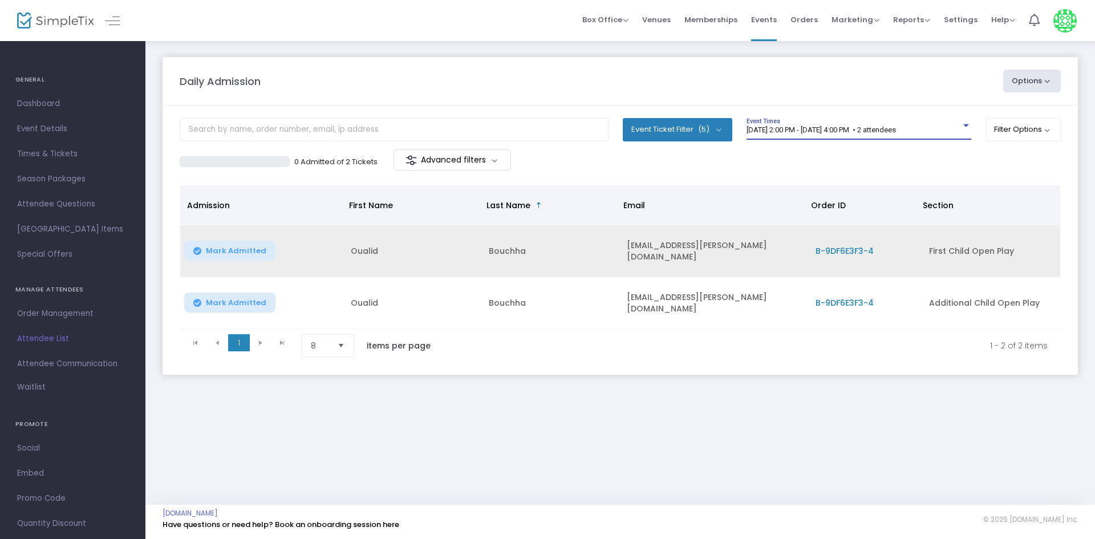
click at [246, 248] on span "Mark Admitted" at bounding box center [236, 250] width 60 height 9
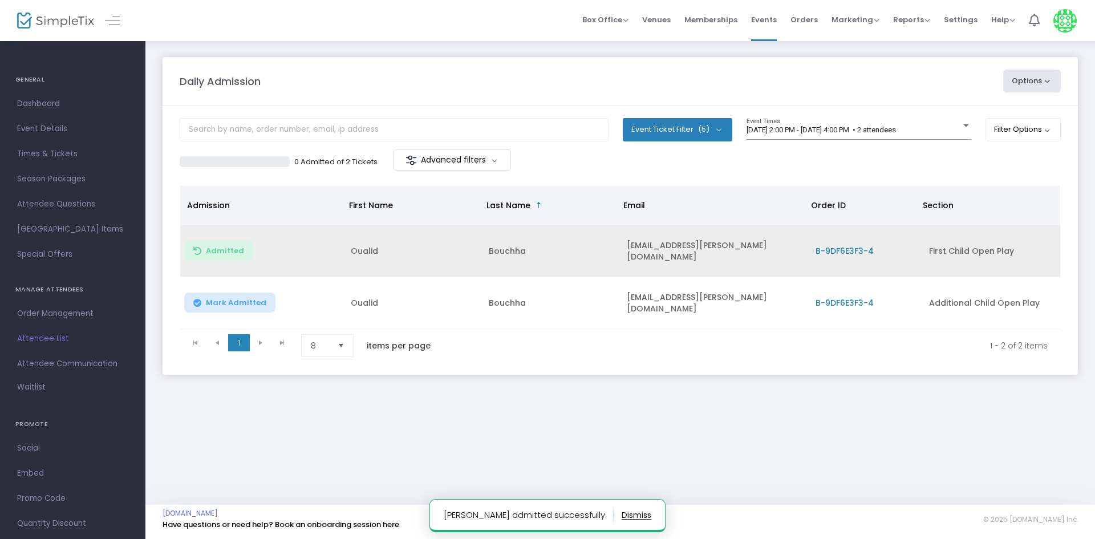
click at [245, 298] on span "Mark Admitted" at bounding box center [236, 302] width 60 height 9
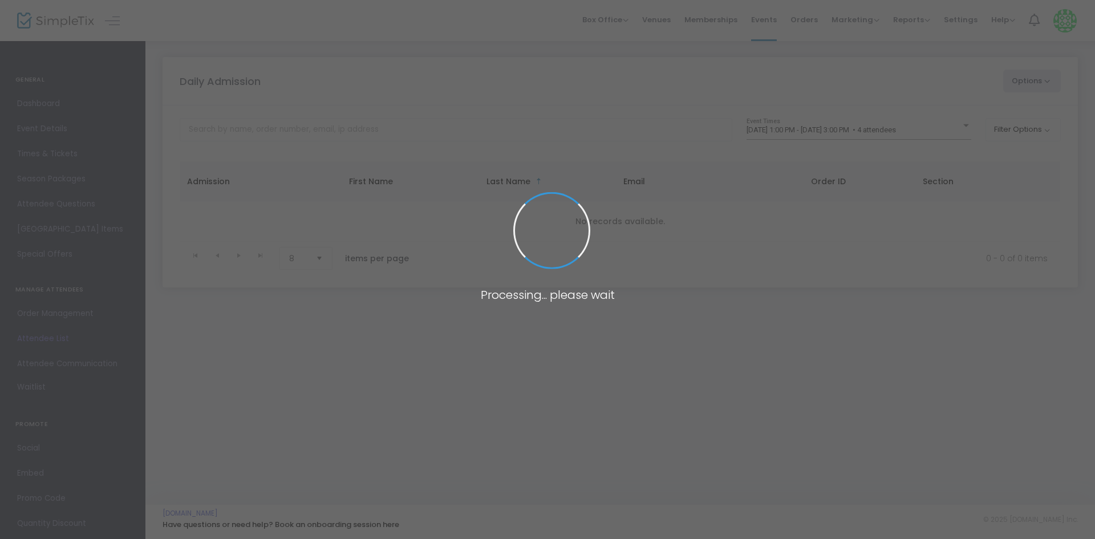
click at [783, 124] on span at bounding box center [547, 269] width 1095 height 539
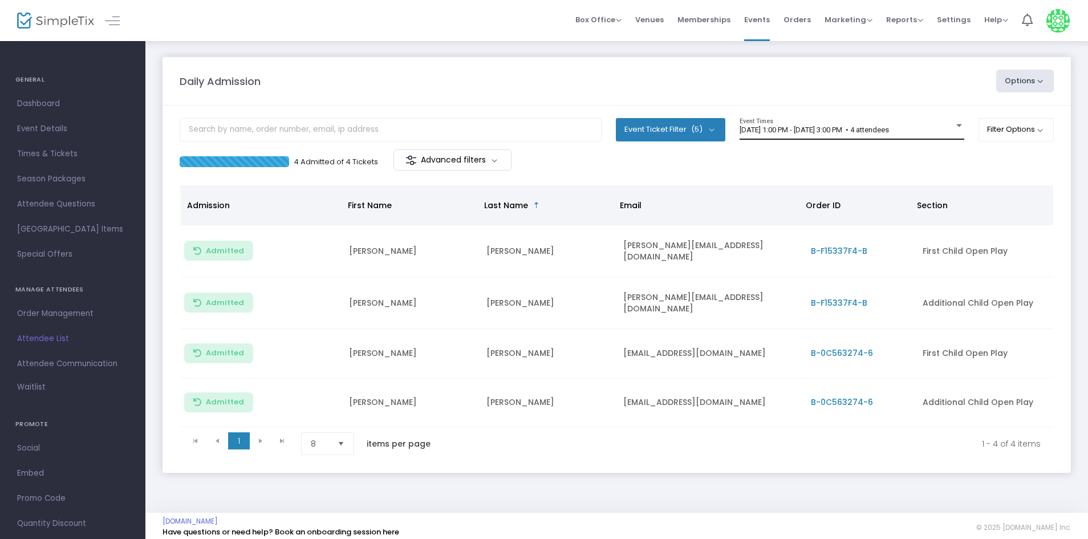
click at [793, 131] on span "[DATE] 1:00 PM - [DATE] 3:00 PM • 4 attendees" at bounding box center [814, 129] width 149 height 9
click at [865, 124] on div "[DATE] 1:00 PM - [DATE] 3:00 PM • 4 attendees Event Times" at bounding box center [852, 129] width 225 height 22
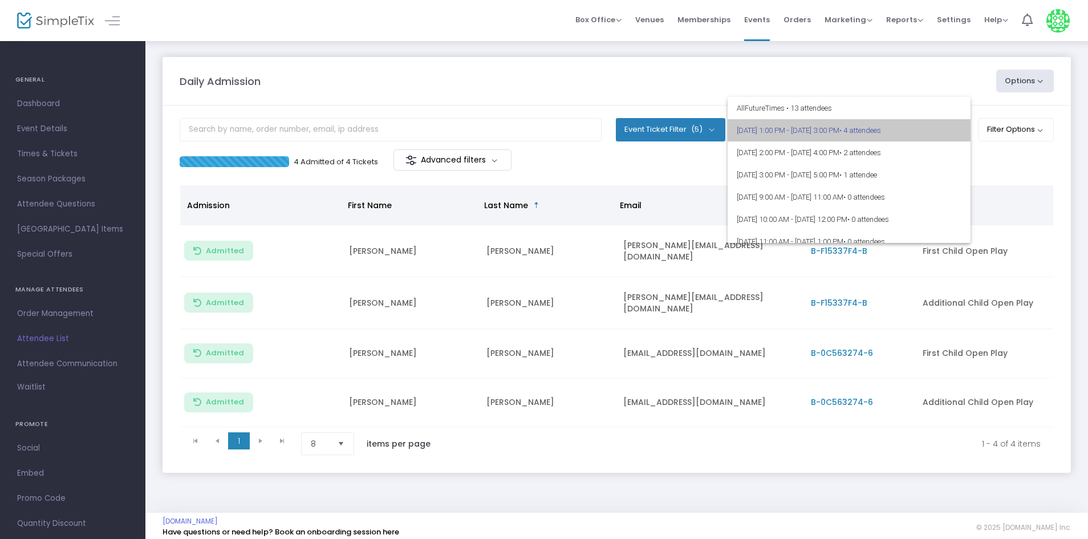
click at [857, 127] on span "[DATE] 1:00 PM - [DATE] 3:00 PM • 4 attendees" at bounding box center [849, 130] width 225 height 22
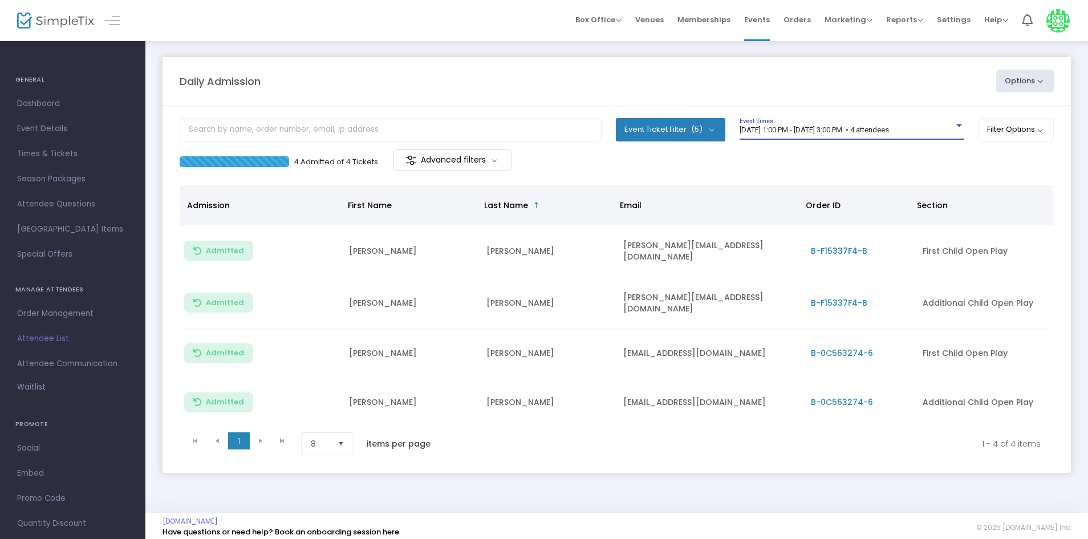
click at [857, 127] on span "[DATE] 1:00 PM - [DATE] 3:00 PM • 4 attendees" at bounding box center [814, 129] width 149 height 9
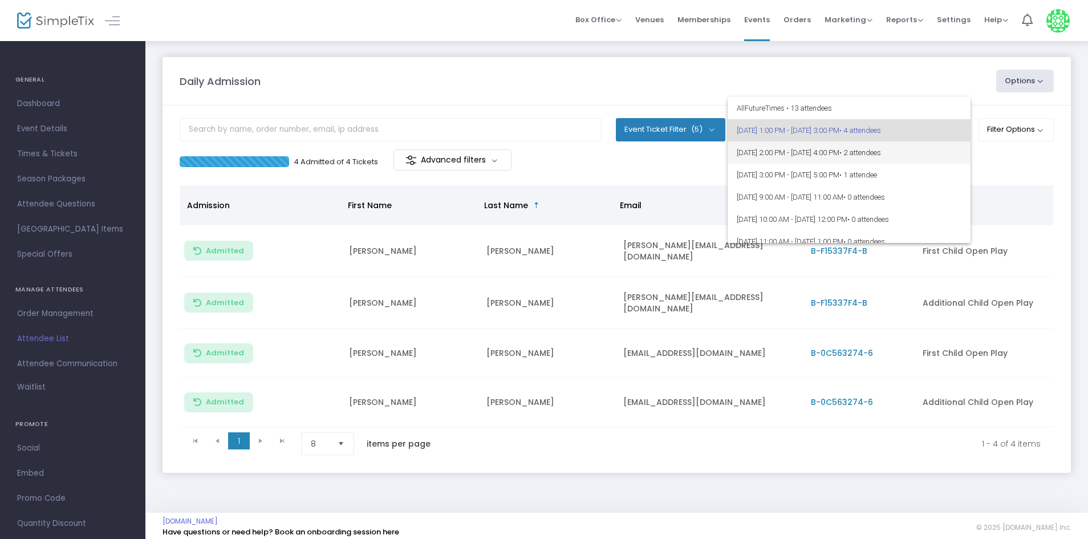
click at [852, 148] on span "[DATE] 2:00 PM - [DATE] 4:00 PM • 2 attendees" at bounding box center [849, 152] width 225 height 22
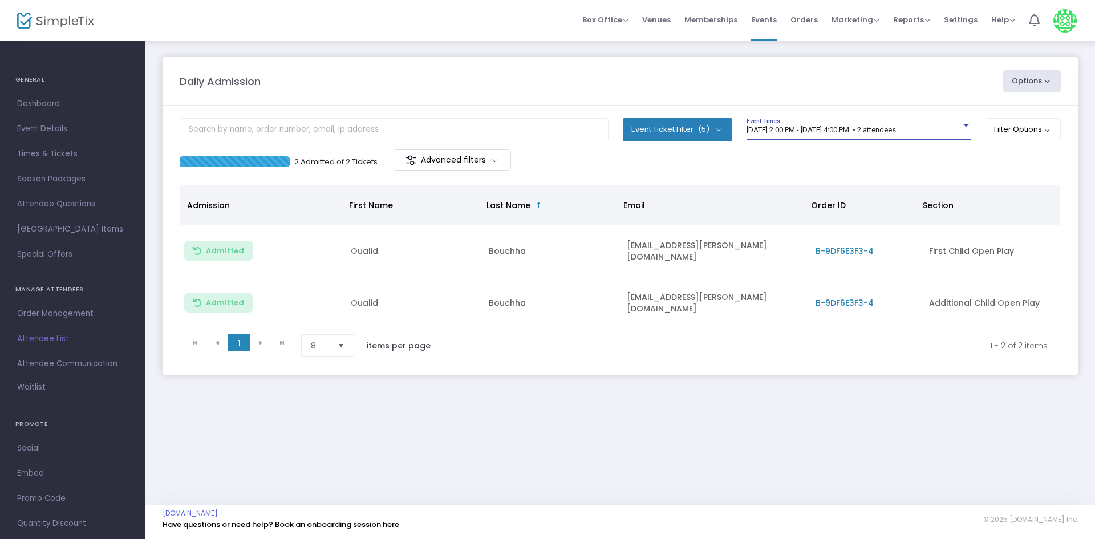
click at [829, 127] on span "[DATE] 2:00 PM - [DATE] 4:00 PM • 2 attendees" at bounding box center [820, 129] width 149 height 9
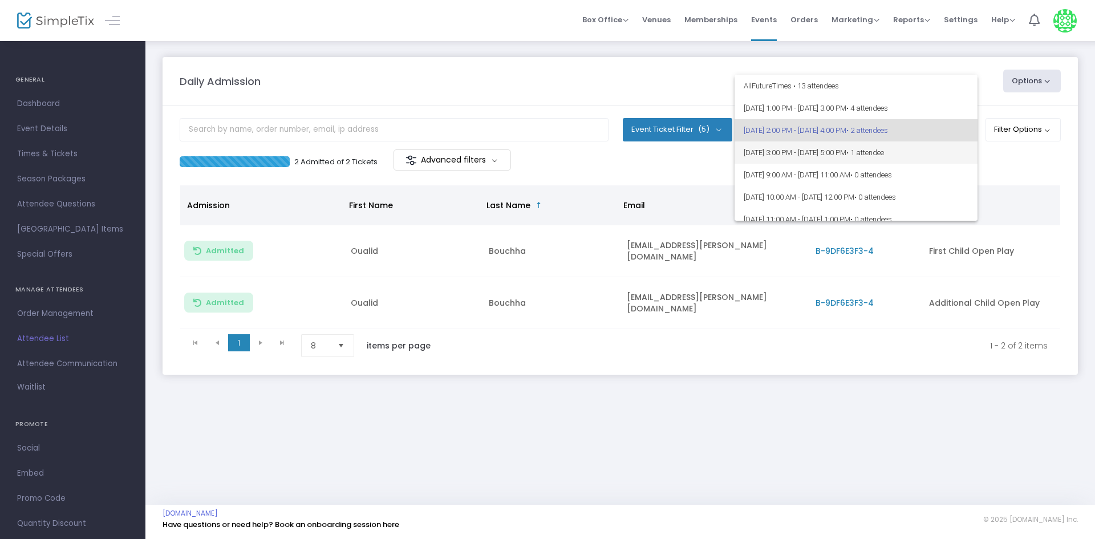
click at [823, 154] on span "[DATE] 3:00 PM - [DATE] 5:00 PM • 1 attendee" at bounding box center [856, 152] width 225 height 22
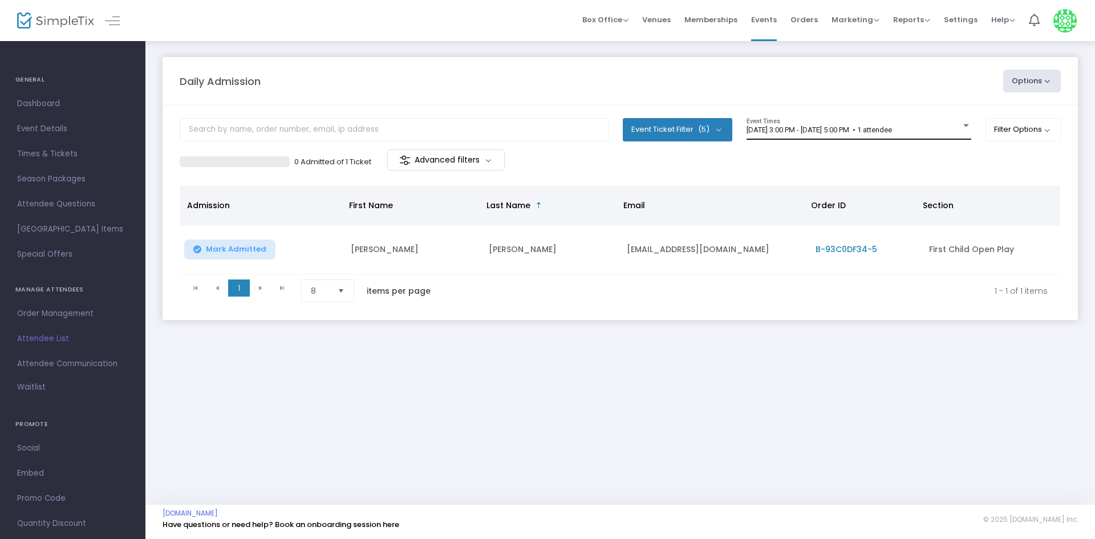
click at [823, 120] on div "[DATE] 3:00 PM - [DATE] 5:00 PM • 1 attendee Event Times" at bounding box center [858, 129] width 225 height 22
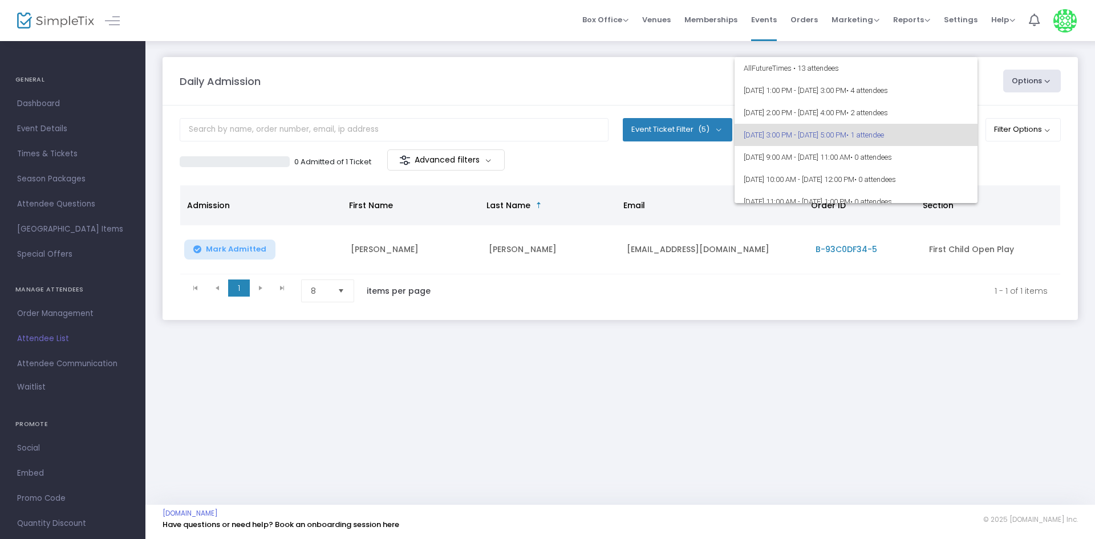
scroll to position [5, 0]
click at [820, 129] on span "[DATE] 3:00 PM - [DATE] 5:00 PM • 1 attendee" at bounding box center [856, 130] width 225 height 22
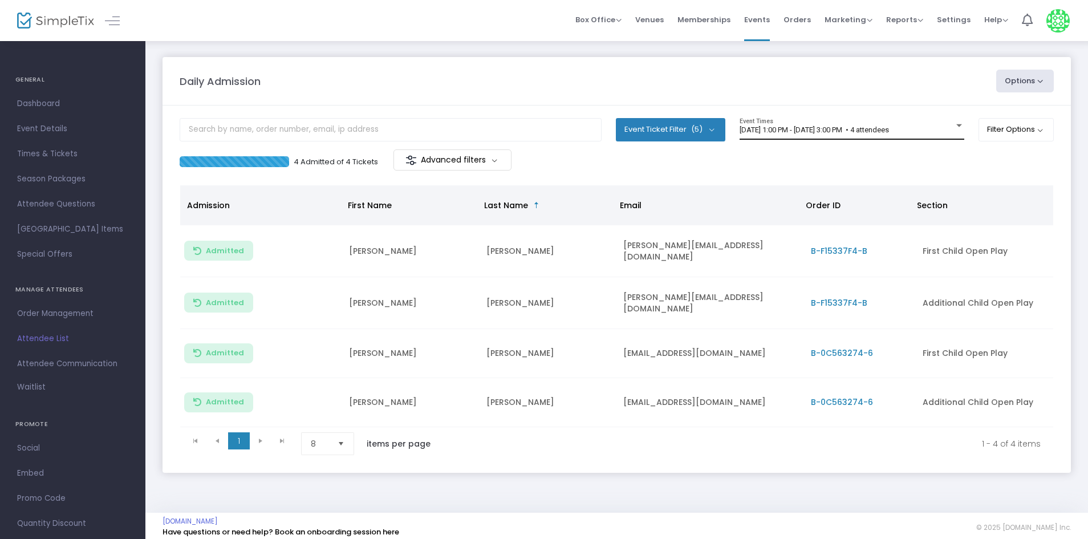
click at [860, 135] on div "9/13/2025 @ 1:00 PM - 9/13/2025 @ 3:00 PM • 4 attendees Event Times" at bounding box center [852, 129] width 225 height 22
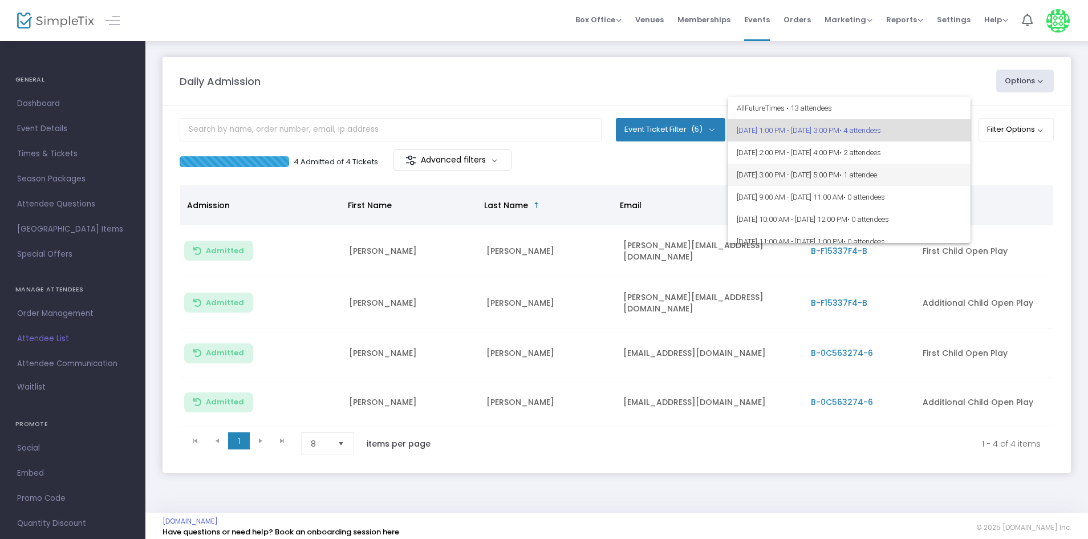
click at [826, 180] on span "9/13/2025 @ 3:00 PM - 9/13/2025 @ 5:00 PM • 1 attendee" at bounding box center [849, 175] width 225 height 22
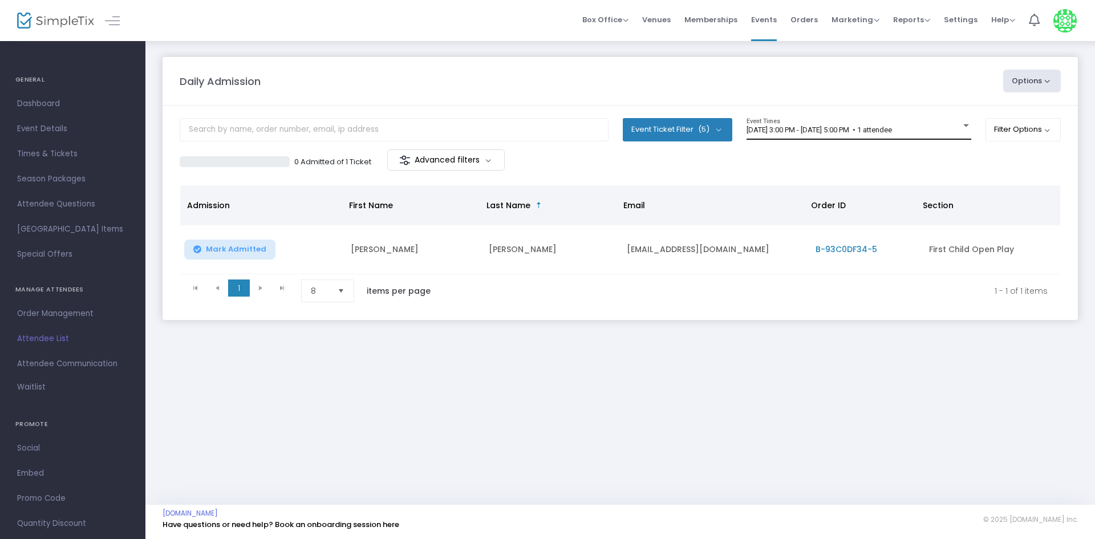
click at [814, 135] on div "9/13/2025 @ 3:00 PM - 9/13/2025 @ 5:00 PM • 1 attendee Event Times" at bounding box center [858, 129] width 225 height 22
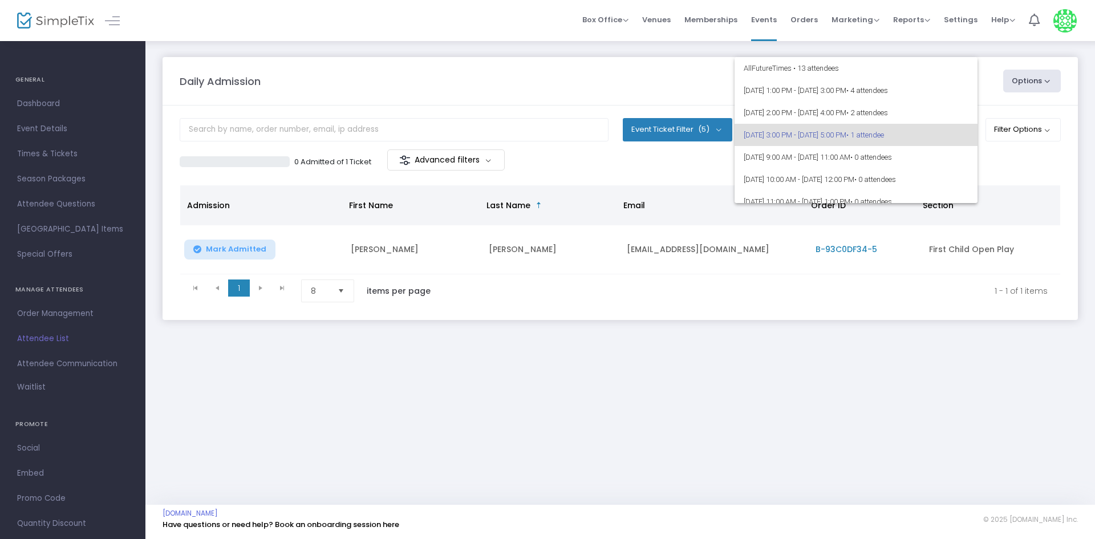
scroll to position [5, 0]
click at [795, 127] on span "9/13/2025 @ 3:00 PM - 9/13/2025 @ 5:00 PM • 1 attendee" at bounding box center [856, 130] width 225 height 22
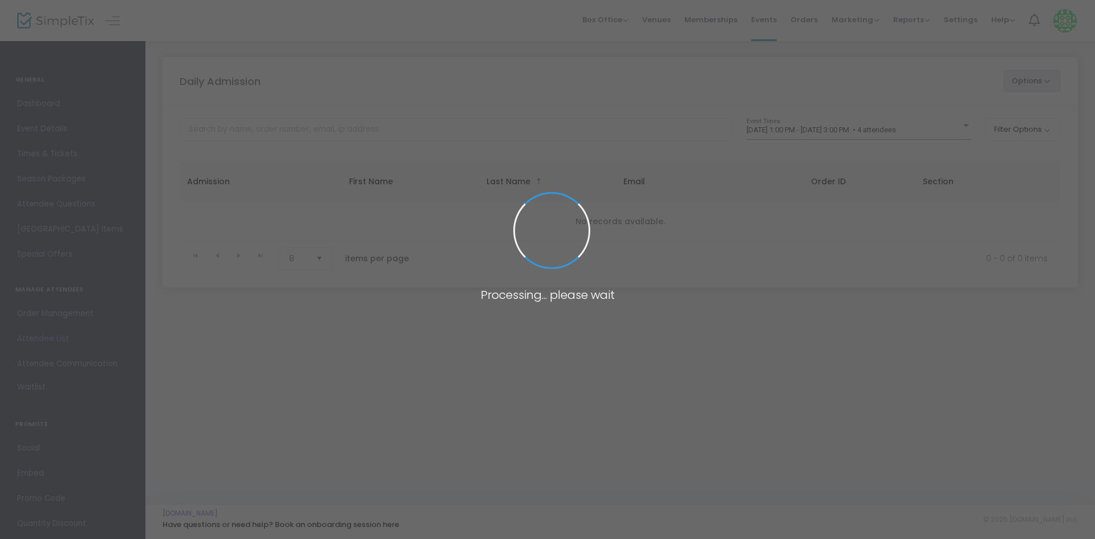
click at [850, 133] on span at bounding box center [547, 269] width 1095 height 539
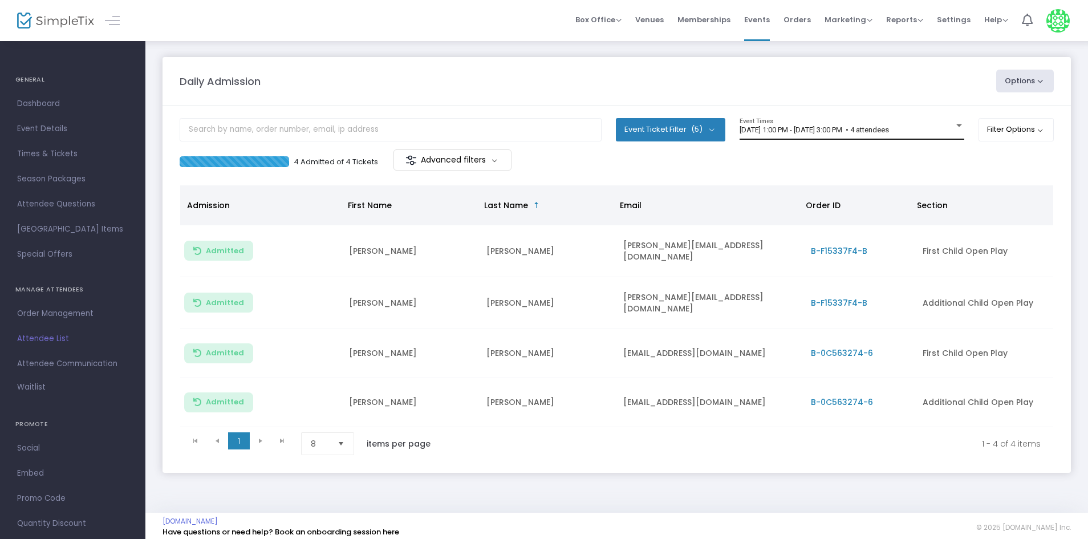
click at [827, 128] on span "[DATE] 1:00 PM - [DATE] 3:00 PM • 4 attendees" at bounding box center [814, 129] width 149 height 9
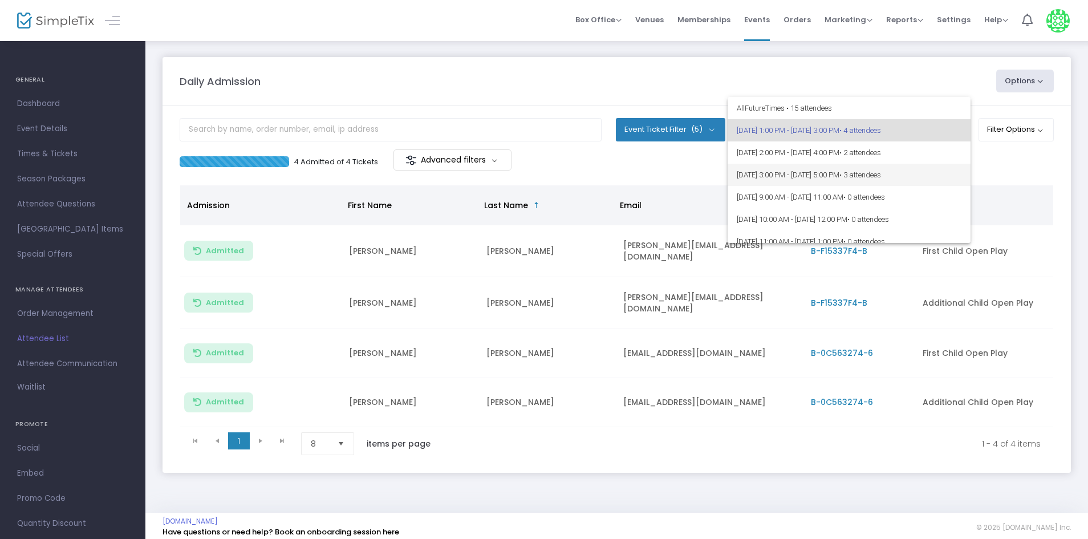
click at [858, 171] on span "[DATE] 3:00 PM - [DATE] 5:00 PM • 3 attendees" at bounding box center [849, 175] width 225 height 22
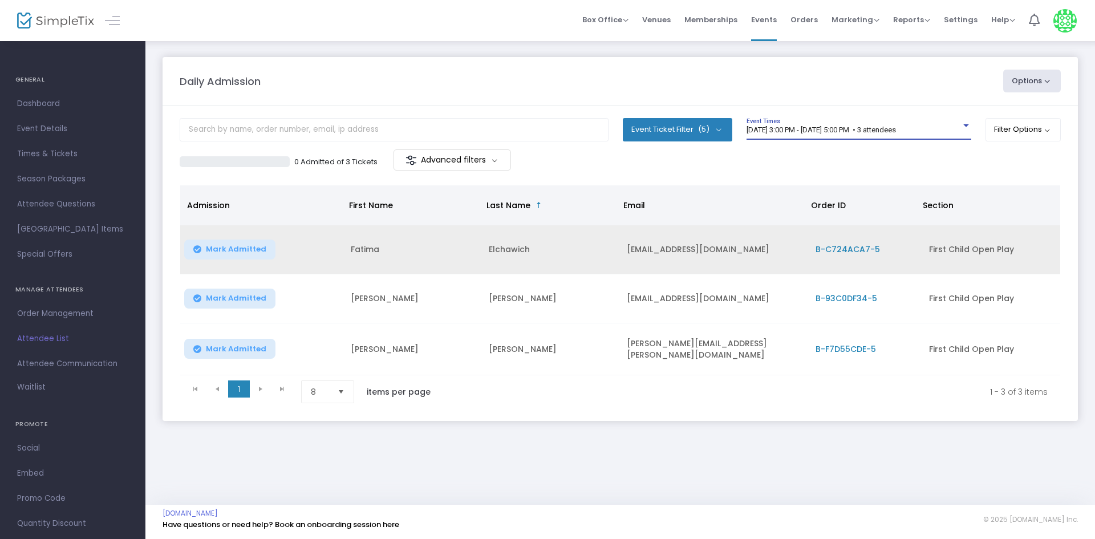
click at [210, 241] on button "Mark Admitted" at bounding box center [229, 249] width 91 height 20
click at [255, 290] on button "Mark Admitted" at bounding box center [229, 299] width 91 height 20
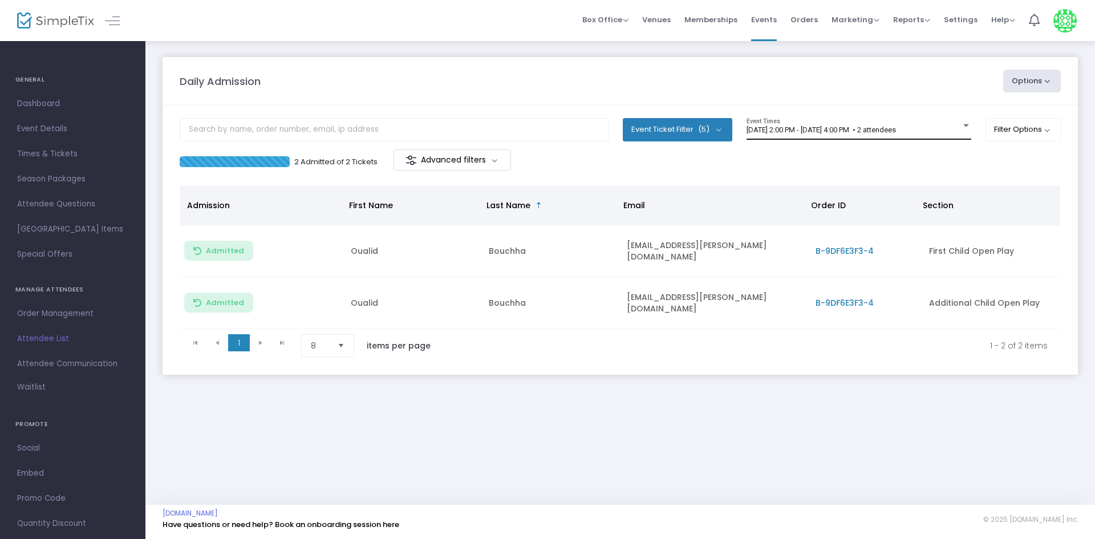
click at [896, 125] on div "[DATE] 2:00 PM - [DATE] 4:00 PM • 2 attendees Event Times" at bounding box center [858, 129] width 225 height 22
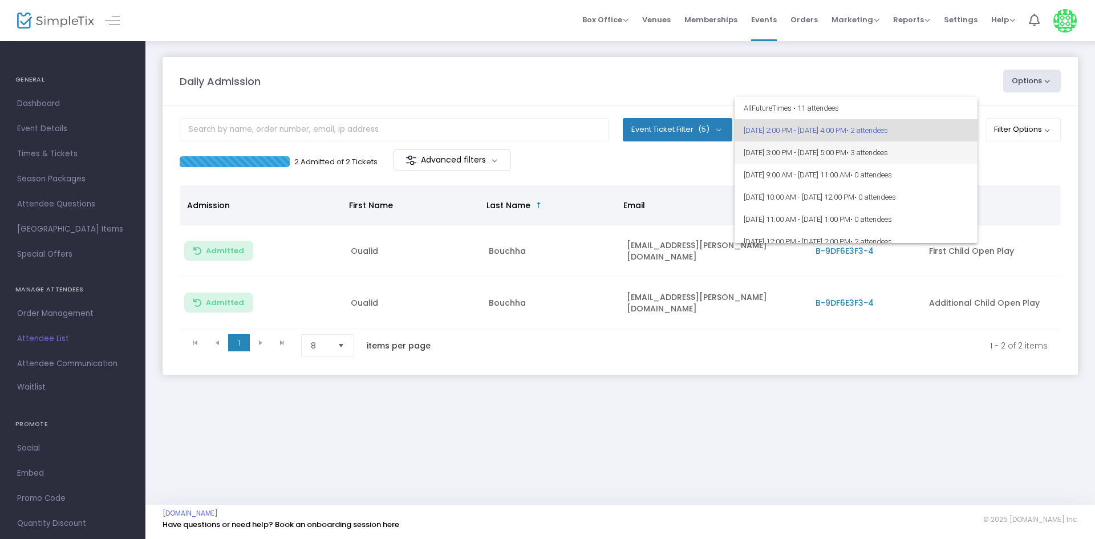
click at [859, 151] on span "[DATE] 3:00 PM - [DATE] 5:00 PM • 3 attendees" at bounding box center [856, 152] width 225 height 22
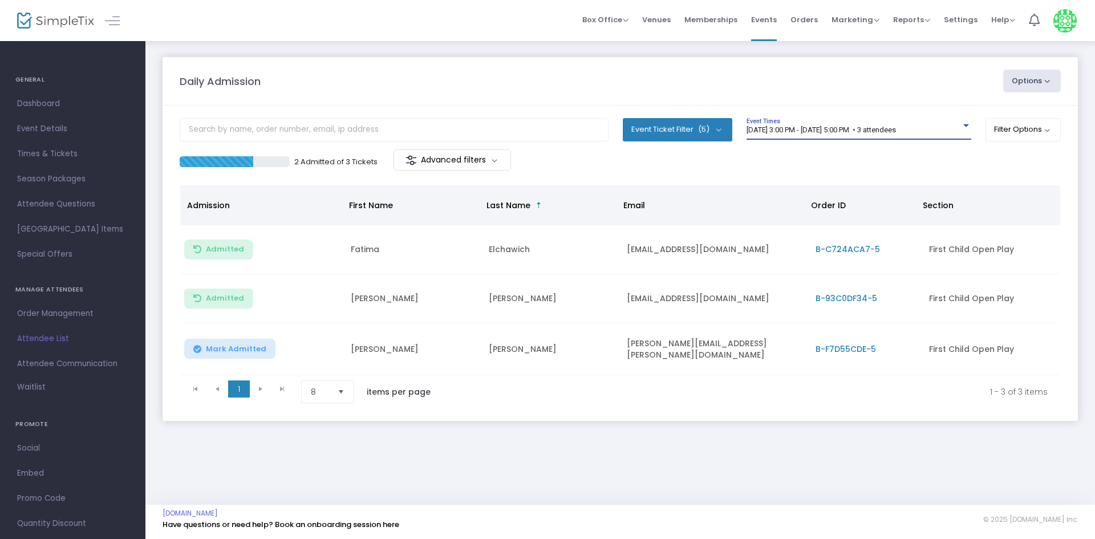
click at [883, 126] on span "[DATE] 3:00 PM - [DATE] 5:00 PM • 3 attendees" at bounding box center [820, 129] width 149 height 9
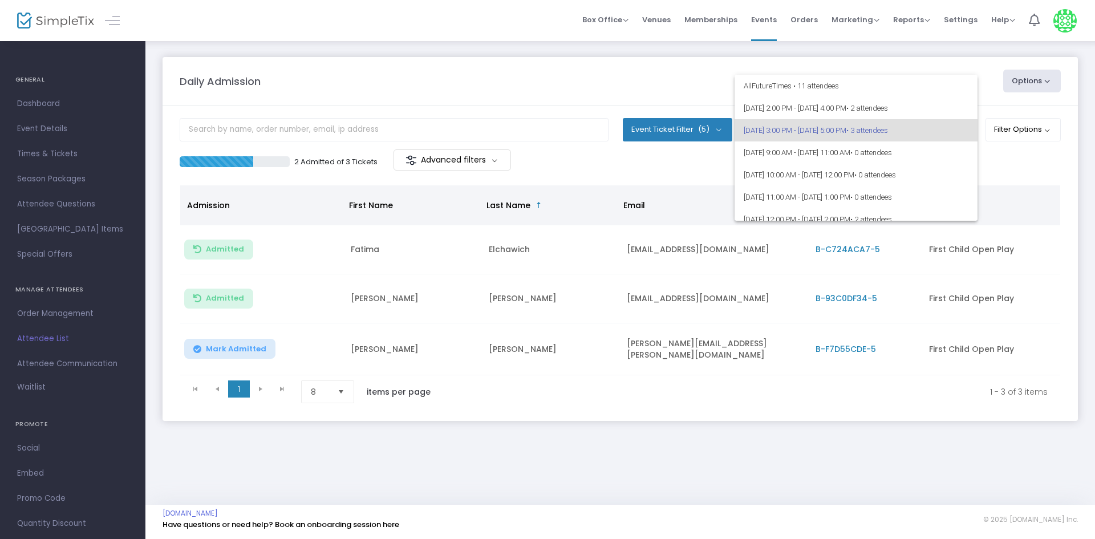
click at [894, 130] on span "[DATE] 3:00 PM - [DATE] 5:00 PM • 3 attendees" at bounding box center [856, 130] width 225 height 22
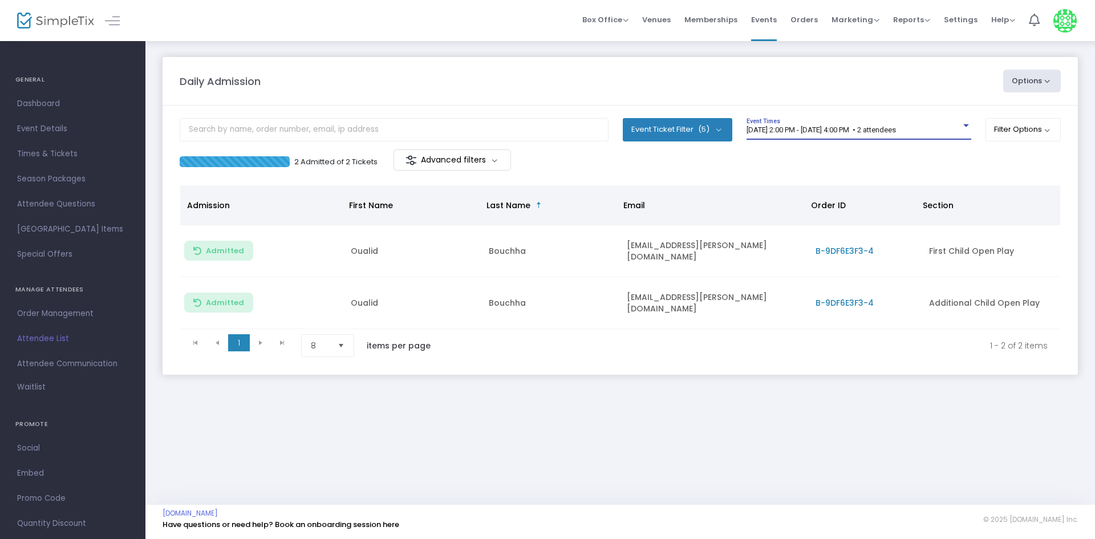
click at [819, 127] on span "[DATE] 2:00 PM - [DATE] 4:00 PM • 2 attendees" at bounding box center [820, 129] width 149 height 9
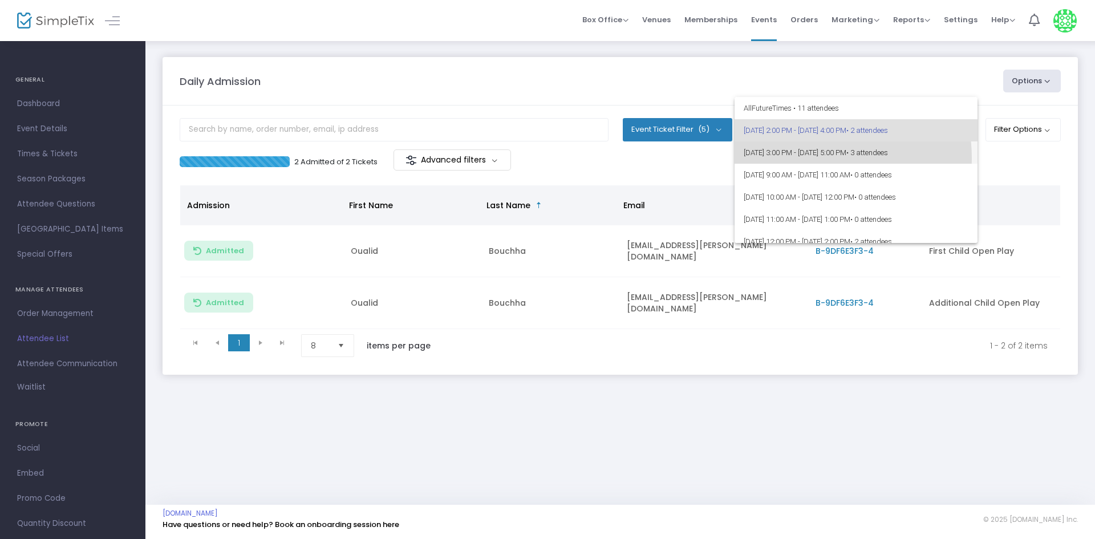
click at [810, 158] on span "[DATE] 3:00 PM - [DATE] 5:00 PM • 3 attendees" at bounding box center [856, 152] width 225 height 22
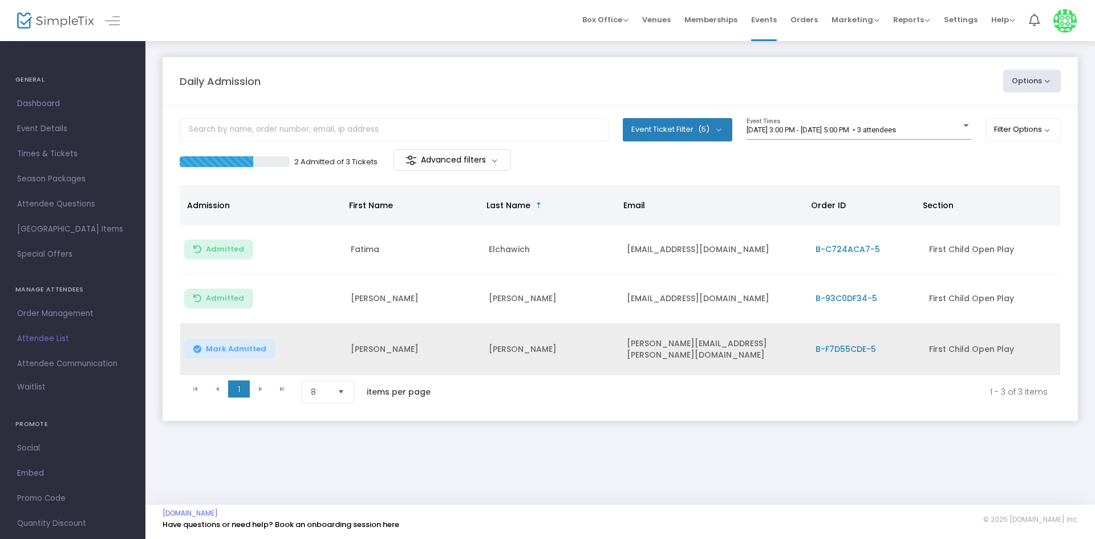
click at [217, 352] on span "Mark Admitted" at bounding box center [236, 348] width 60 height 9
click at [650, 350] on td "[PERSON_NAME][EMAIL_ADDRESS][PERSON_NAME][DOMAIN_NAME]" at bounding box center [714, 349] width 189 height 52
copy td "[PERSON_NAME][EMAIL_ADDRESS][PERSON_NAME][DOMAIN_NAME]"
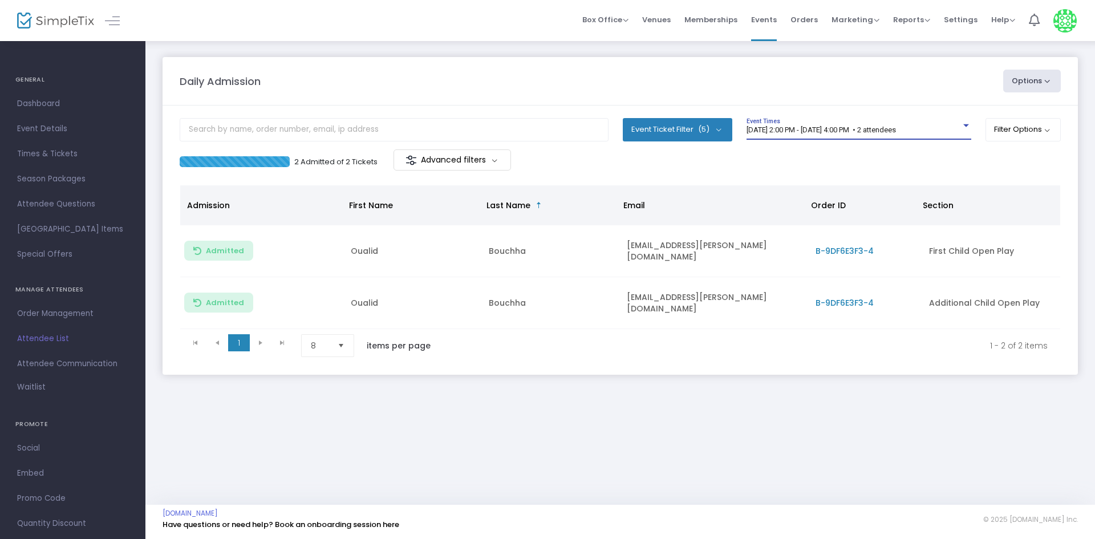
click at [888, 131] on span "[DATE] 2:00 PM - [DATE] 4:00 PM • 2 attendees" at bounding box center [820, 129] width 149 height 9
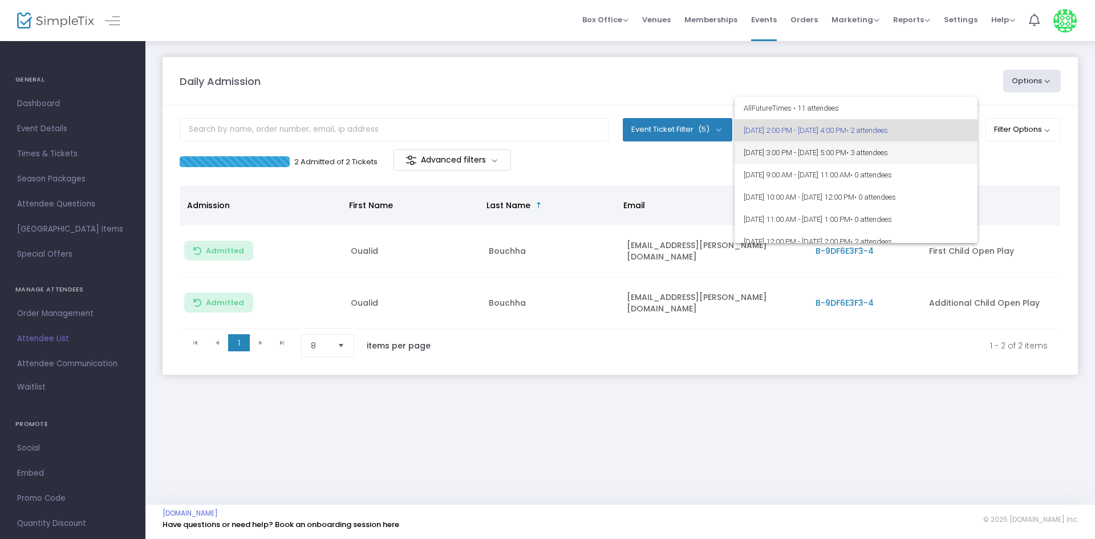
click at [882, 156] on span "[DATE] 3:00 PM - [DATE] 5:00 PM • 3 attendees" at bounding box center [856, 152] width 225 height 22
